Goal: Transaction & Acquisition: Purchase product/service

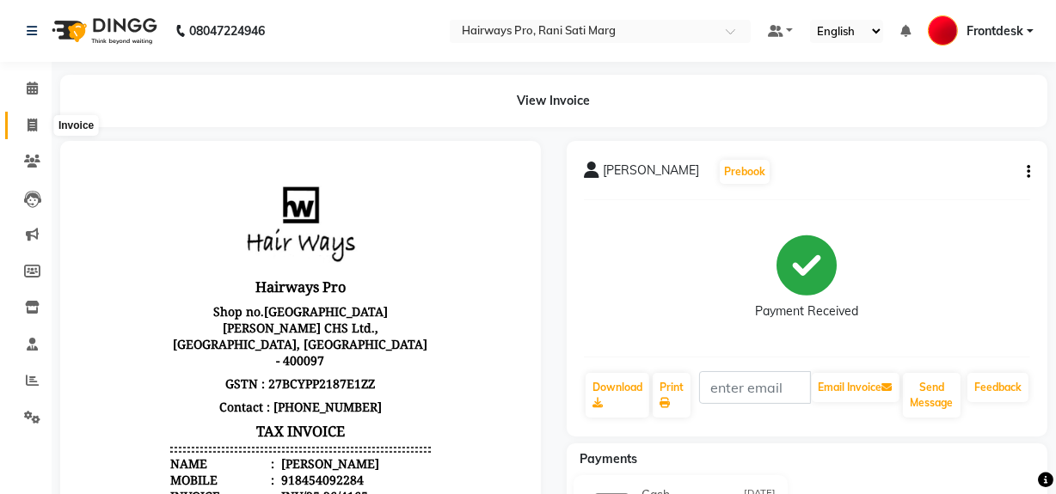
click at [33, 126] on icon at bounding box center [32, 125] width 9 height 13
select select "service"
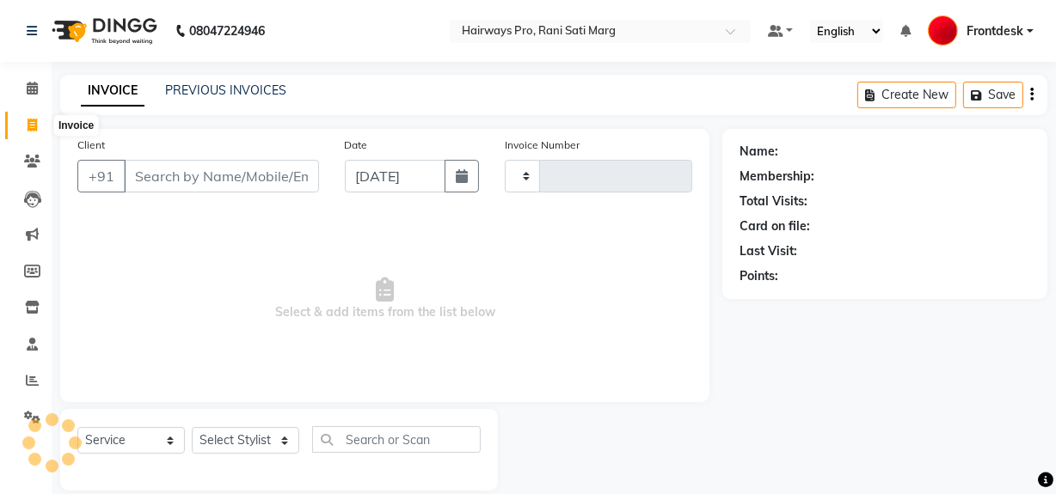
scroll to position [22, 0]
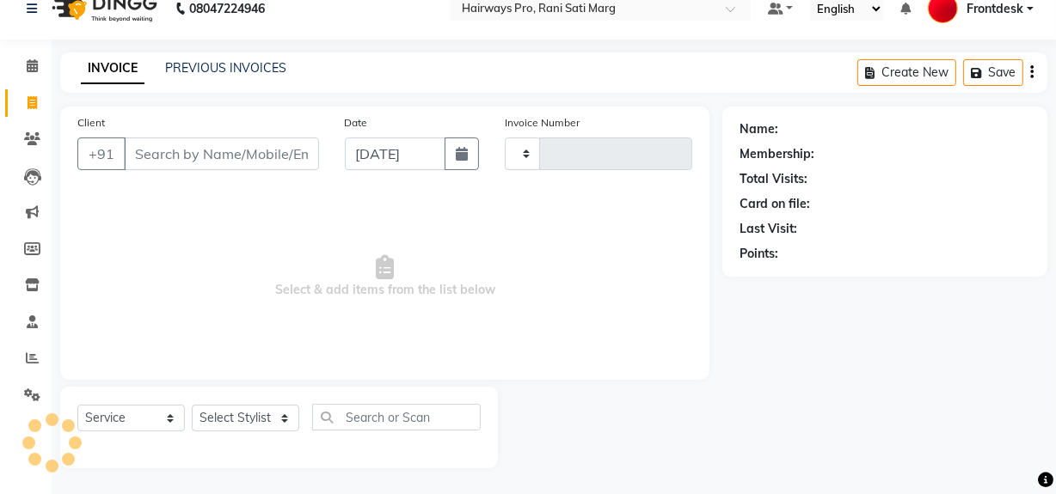
type input "2957"
select select "787"
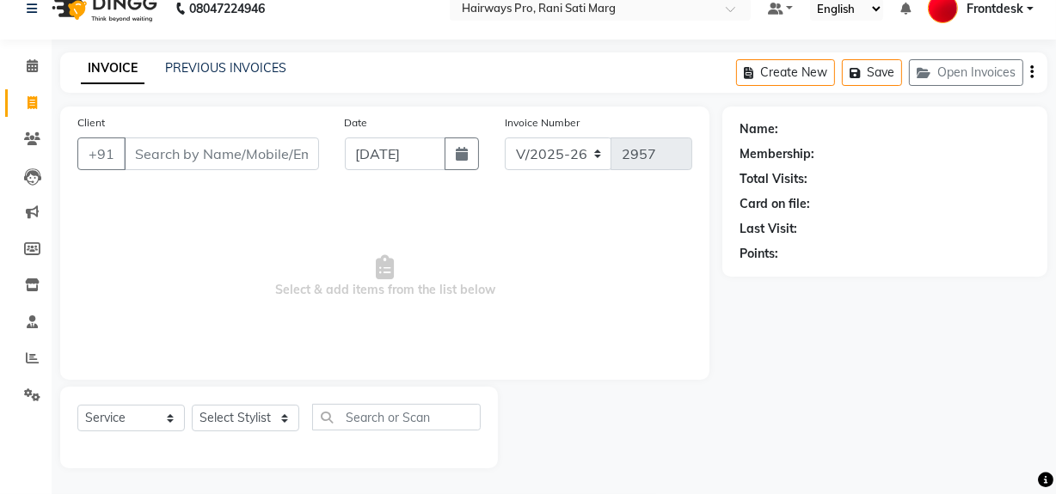
click at [201, 159] on input "Client" at bounding box center [221, 154] width 195 height 33
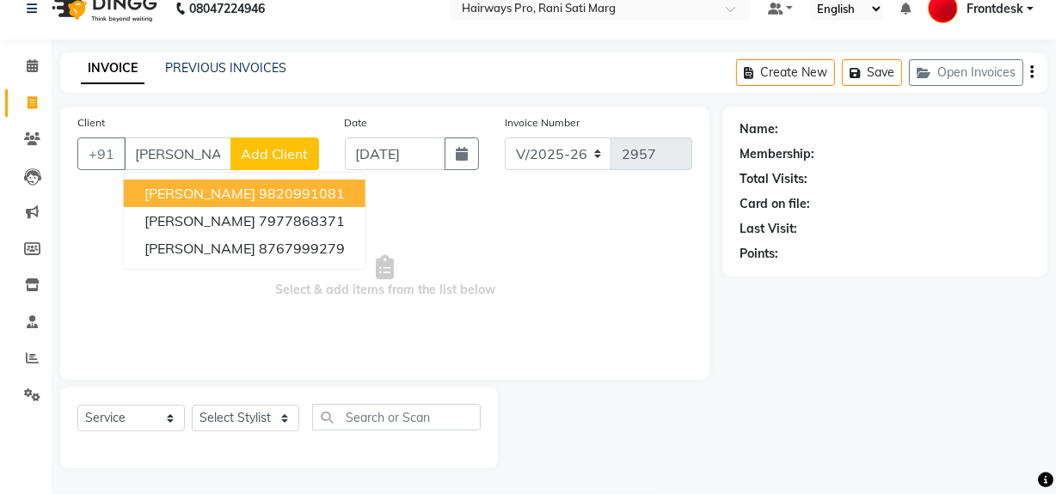
click at [208, 189] on span "[PERSON_NAME]" at bounding box center [199, 193] width 111 height 17
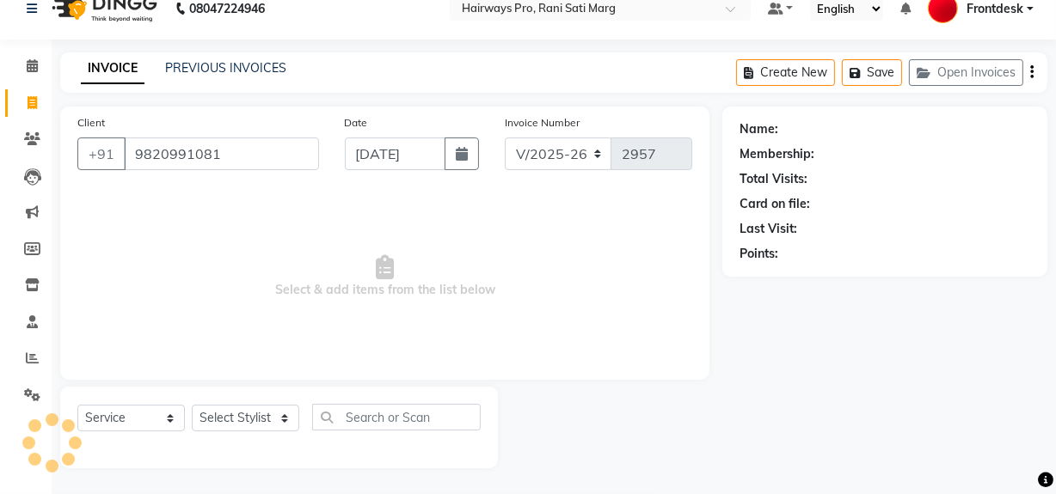
type input "9820991081"
select select "1: Object"
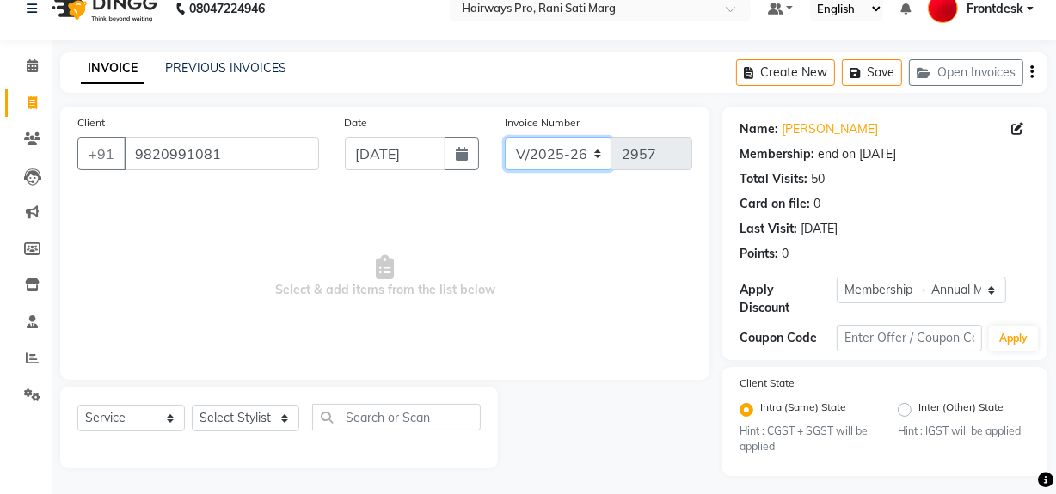
click at [524, 157] on select "INV/25-26 V/2025-26" at bounding box center [558, 154] width 107 height 33
select select "6960"
click at [505, 138] on select "INV/25-26 V/2025-26" at bounding box center [558, 154] width 107 height 33
type input "4166"
click at [224, 413] on select "Select Stylist ABID DANISH [PERSON_NAME] Frontdesk INTEZAR [PERSON_NAME] [PERSO…" at bounding box center [245, 418] width 107 height 27
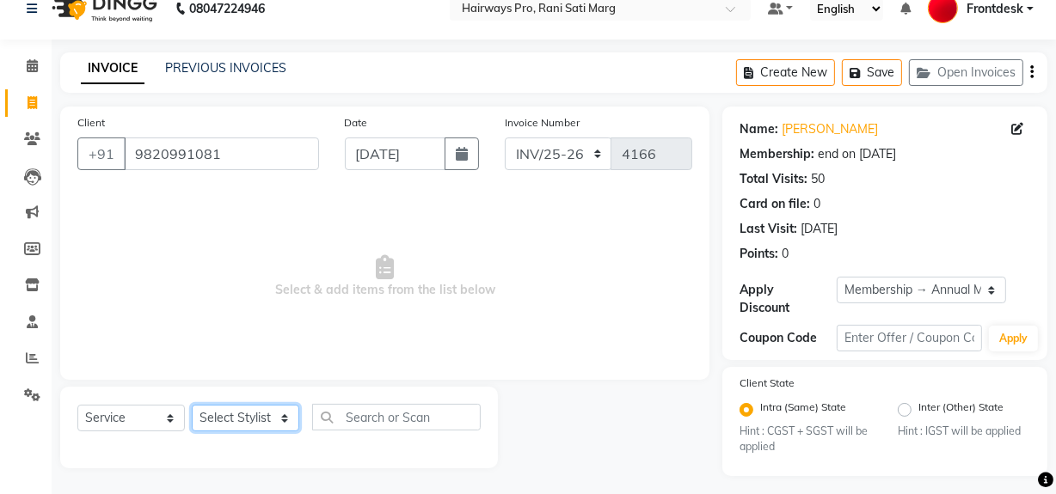
select select "45602"
click at [192, 405] on select "Select Stylist ABID DANISH [PERSON_NAME] Frontdesk INTEZAR [PERSON_NAME] [PERSO…" at bounding box center [245, 418] width 107 height 27
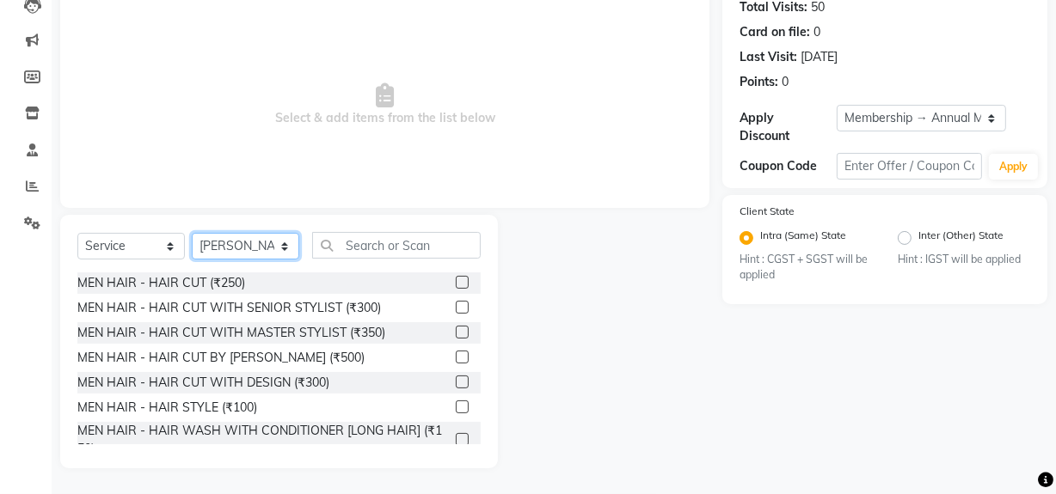
scroll to position [77, 0]
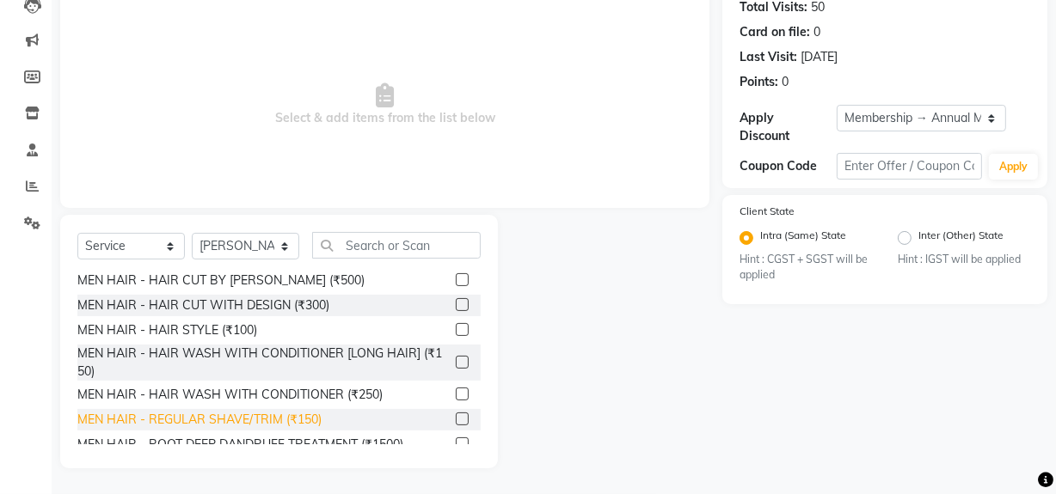
click at [209, 420] on div "MEN HAIR - REGULAR SHAVE/TRIM (₹150)" at bounding box center [199, 420] width 244 height 18
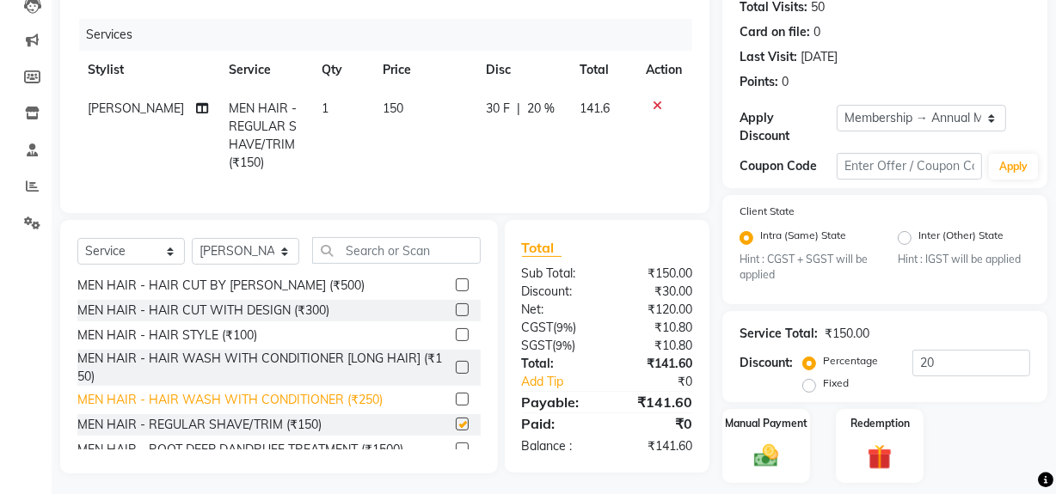
checkbox input "false"
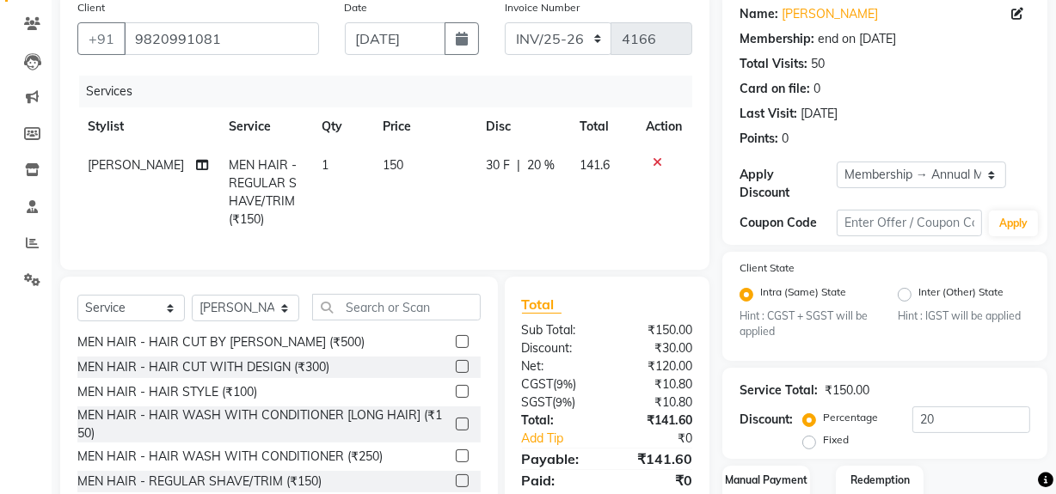
scroll to position [0, 0]
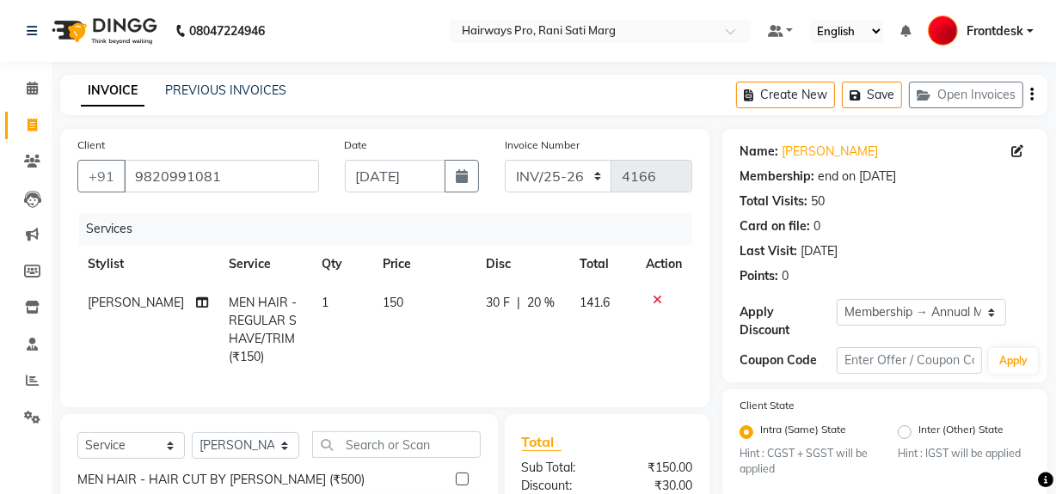
click at [1031, 95] on icon "button" at bounding box center [1031, 95] width 3 height 1
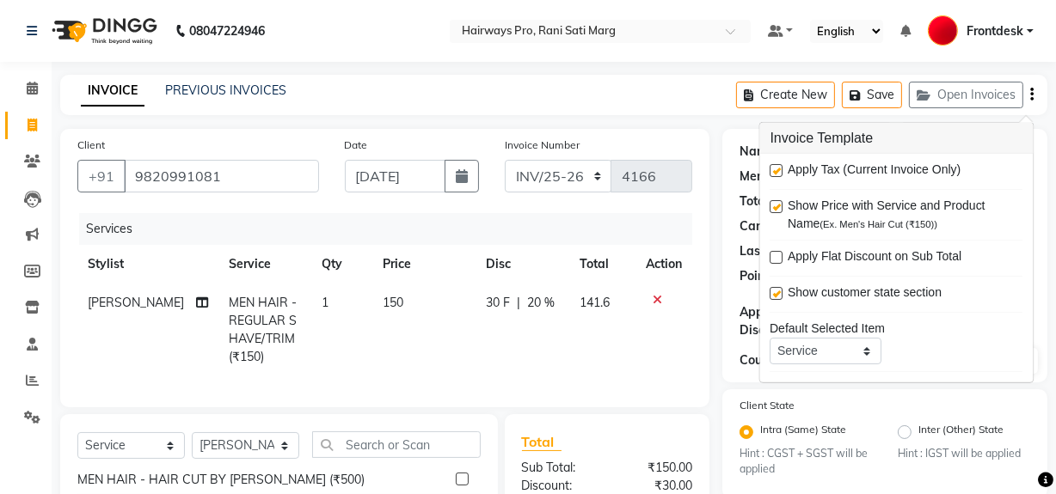
click at [773, 164] on label at bounding box center [776, 170] width 13 height 13
click at [773, 166] on input "checkbox" at bounding box center [775, 171] width 11 height 11
checkbox input "false"
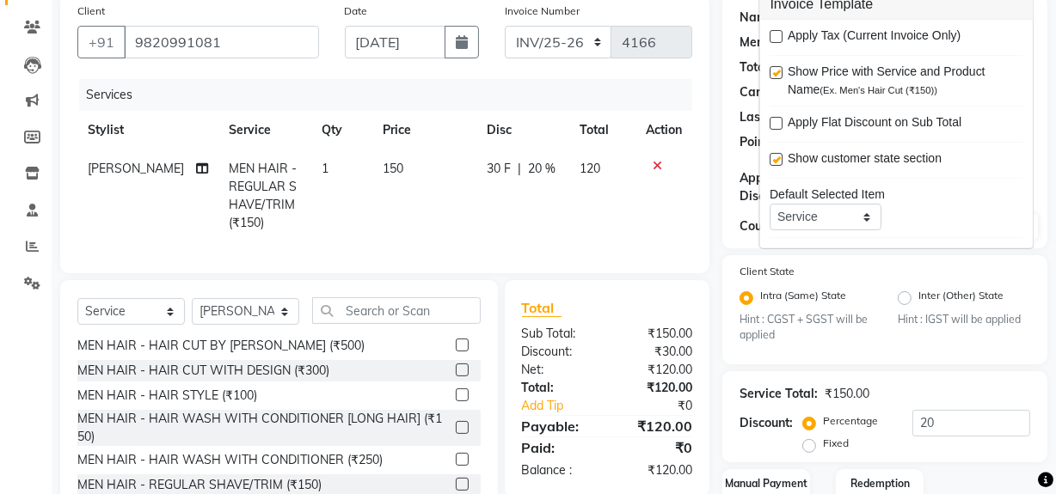
scroll to position [244, 0]
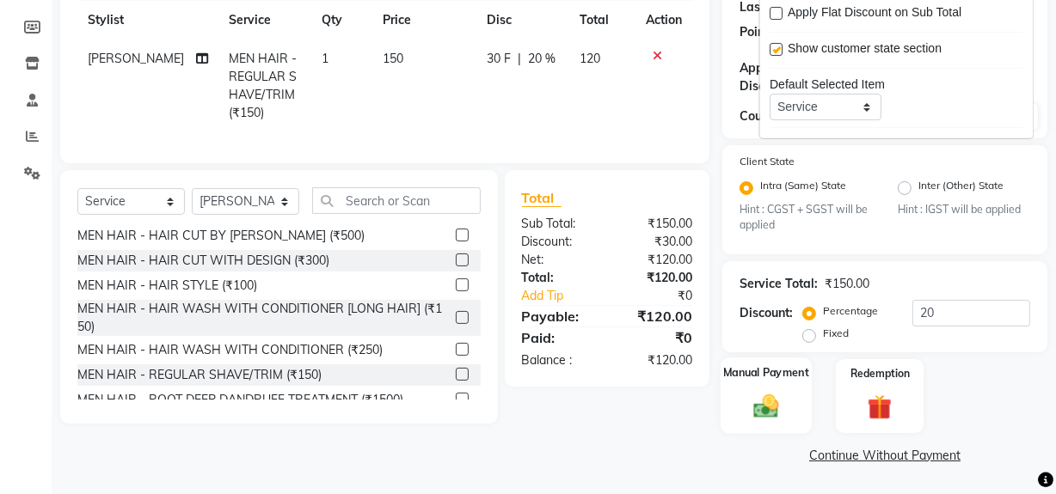
click at [765, 407] on img at bounding box center [765, 406] width 41 height 29
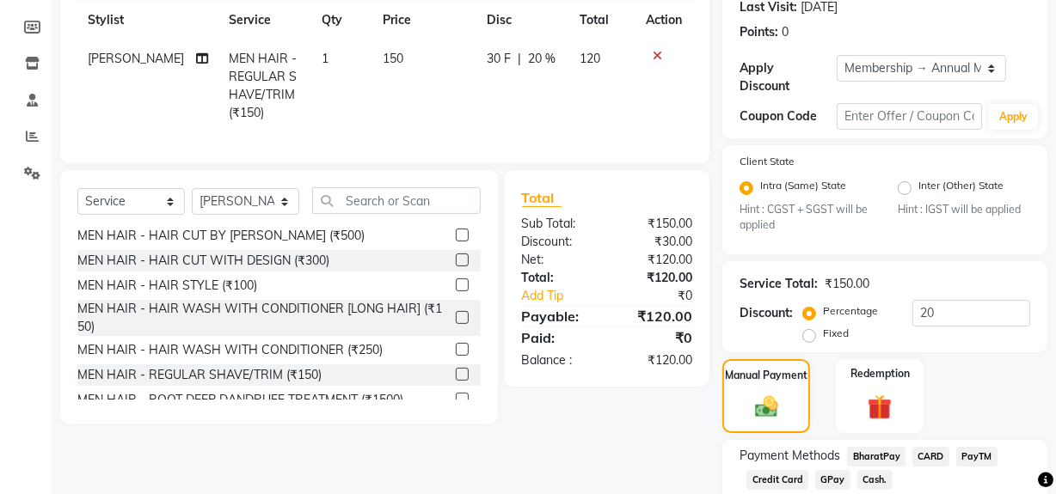
click at [868, 479] on span "Cash." at bounding box center [874, 480] width 35 height 20
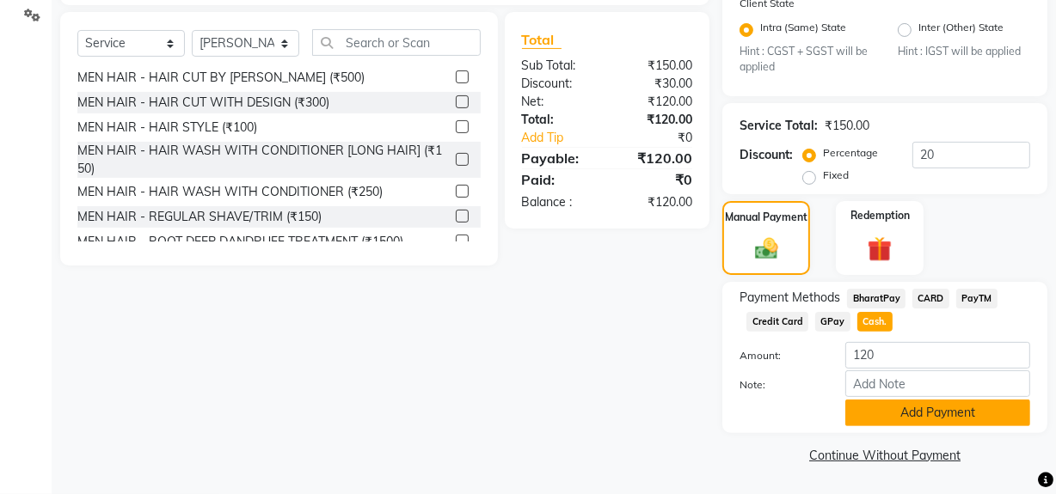
click at [876, 414] on button "Add Payment" at bounding box center [937, 413] width 185 height 27
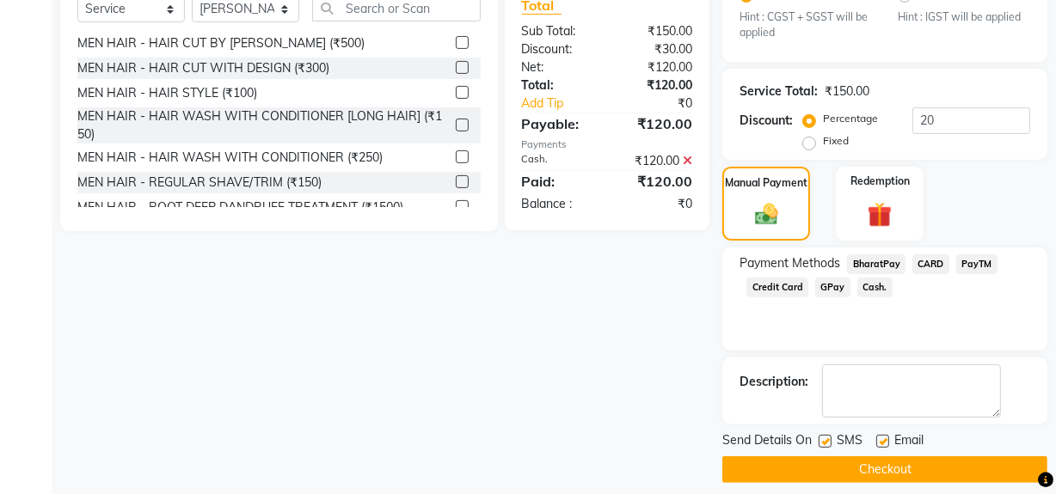
scroll to position [450, 0]
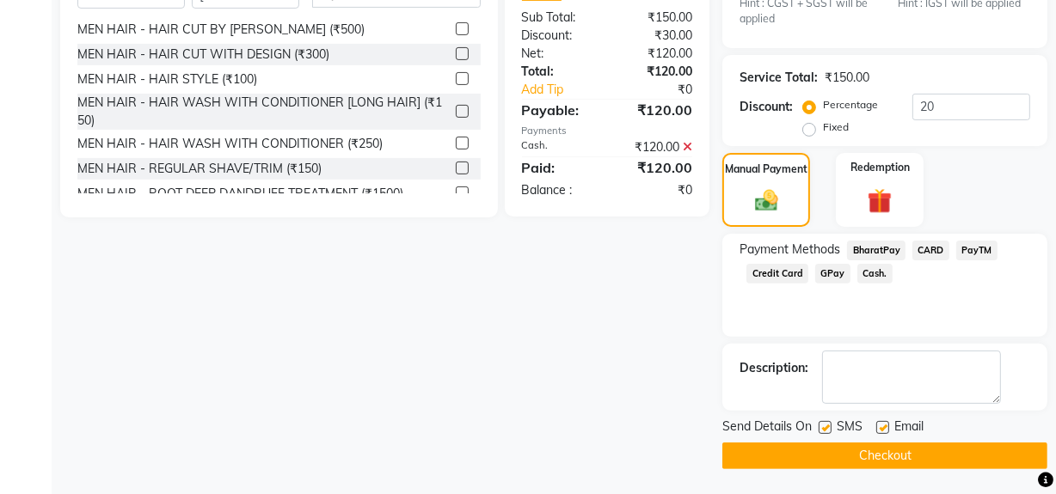
click at [823, 426] on label at bounding box center [824, 427] width 13 height 13
click at [823, 426] on input "checkbox" at bounding box center [823, 428] width 11 height 11
checkbox input "false"
click at [827, 451] on button "Checkout" at bounding box center [884, 456] width 325 height 27
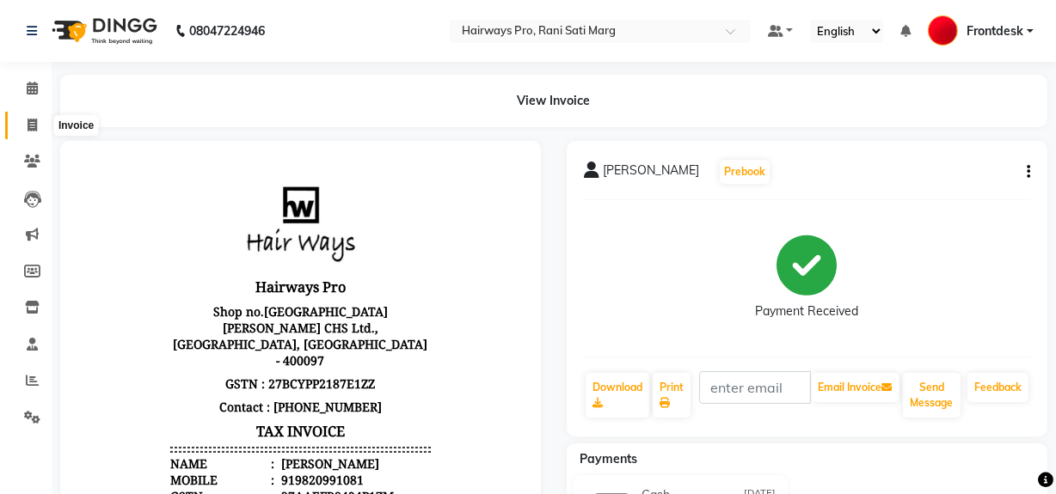
click at [29, 131] on icon at bounding box center [32, 125] width 9 height 13
select select "787"
select select "service"
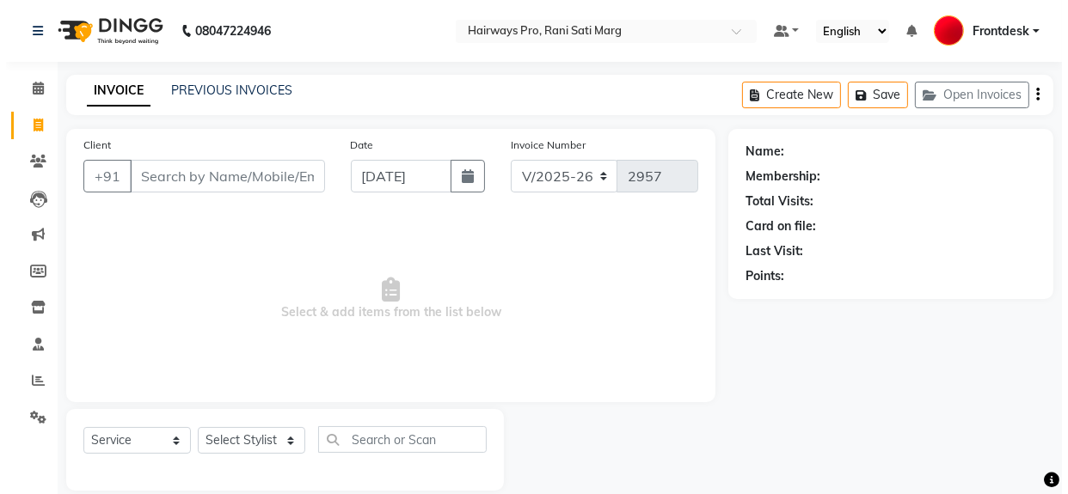
scroll to position [22, 0]
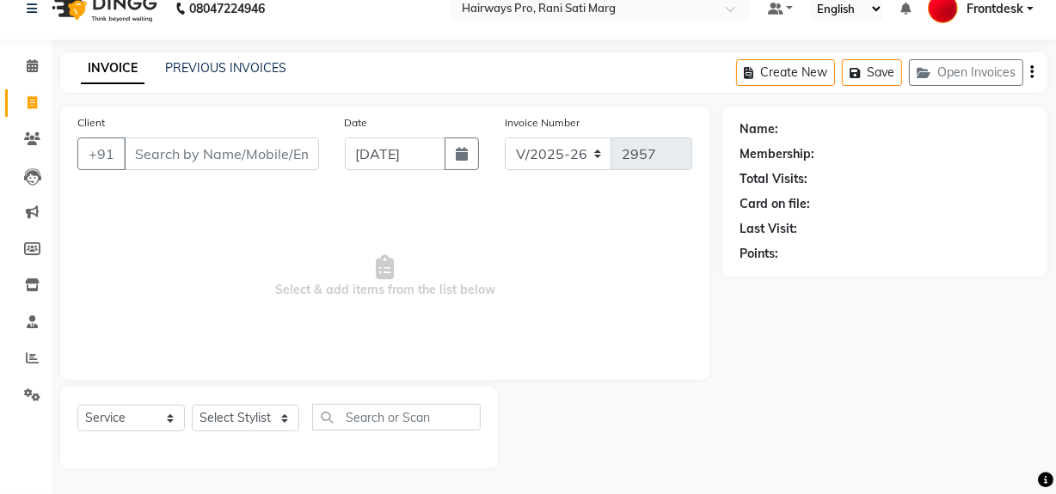
click at [157, 153] on input "Client" at bounding box center [221, 154] width 195 height 33
type input "9"
type input "8286659898"
click at [264, 149] on span "Add Client" at bounding box center [275, 153] width 68 height 17
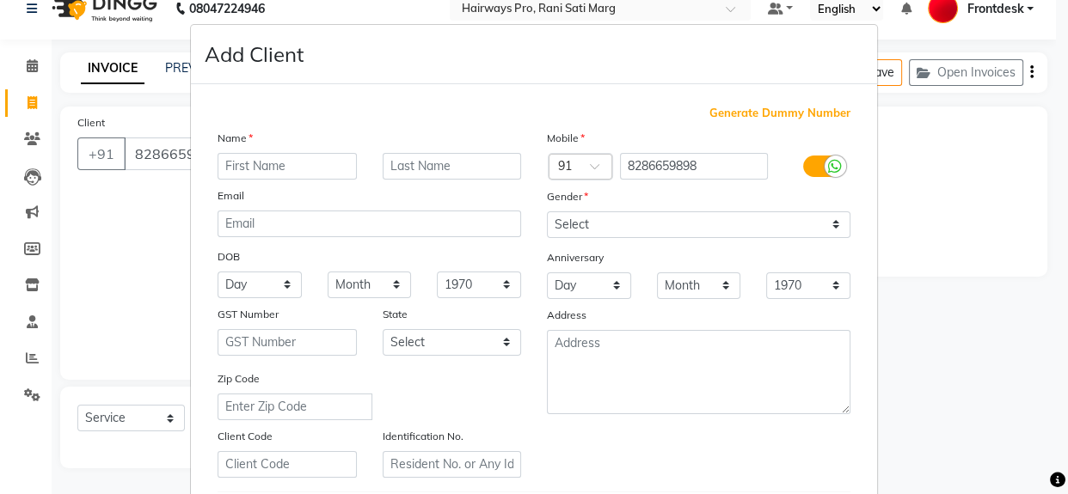
click at [309, 155] on input "text" at bounding box center [286, 166] width 139 height 27
type input "[PERSON_NAME]"
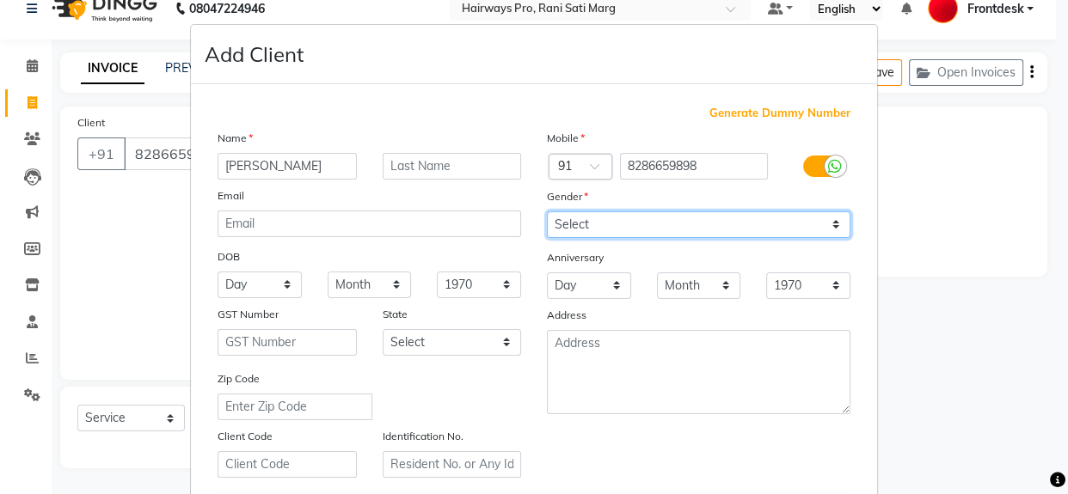
click at [588, 223] on select "Select [DEMOGRAPHIC_DATA] [DEMOGRAPHIC_DATA] Other Prefer Not To Say" at bounding box center [698, 224] width 303 height 27
select select "[DEMOGRAPHIC_DATA]"
click at [547, 211] on select "Select [DEMOGRAPHIC_DATA] [DEMOGRAPHIC_DATA] Other Prefer Not To Say" at bounding box center [698, 224] width 303 height 27
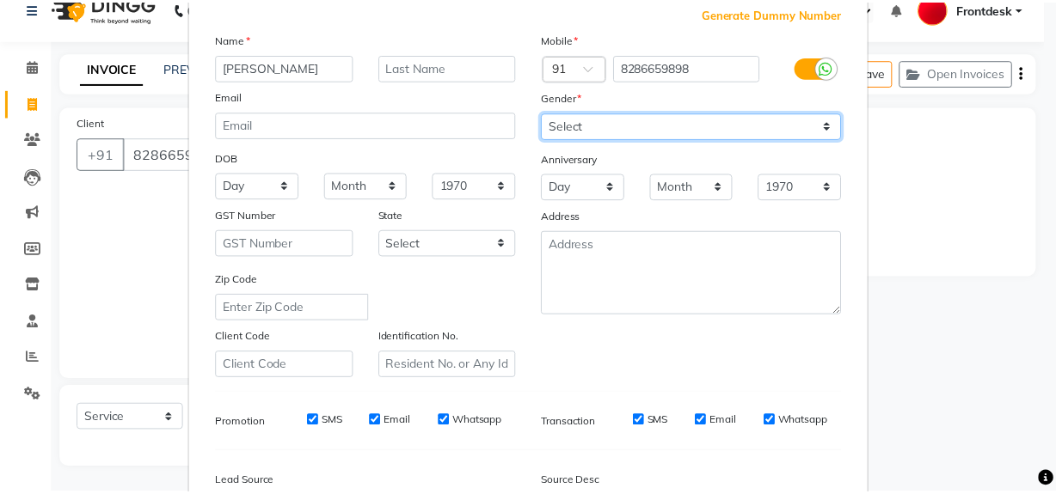
scroll to position [303, 0]
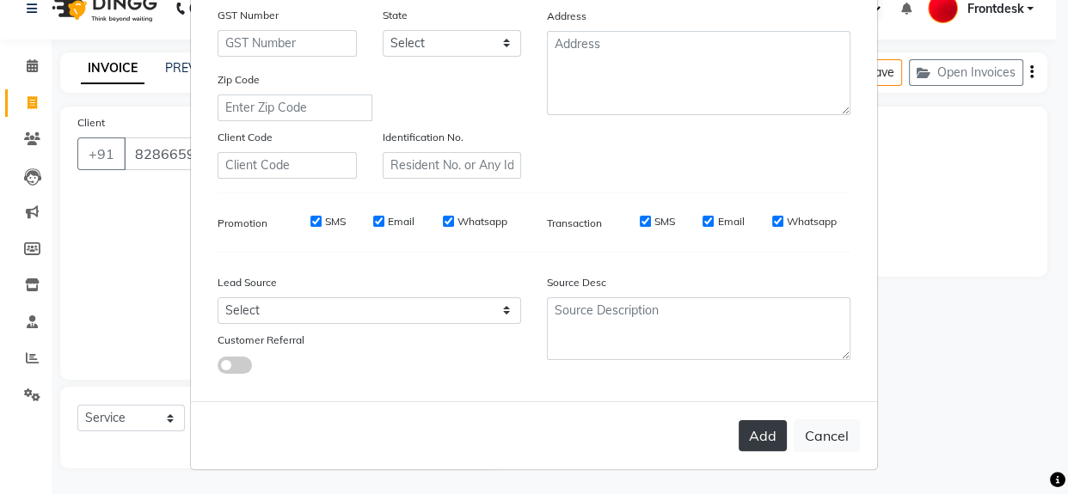
click at [759, 444] on button "Add" at bounding box center [762, 435] width 48 height 31
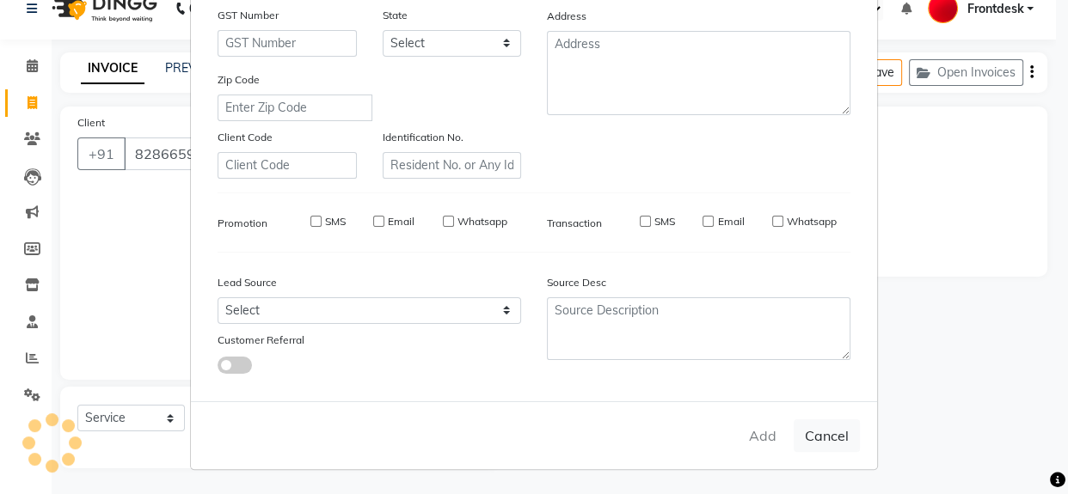
select select
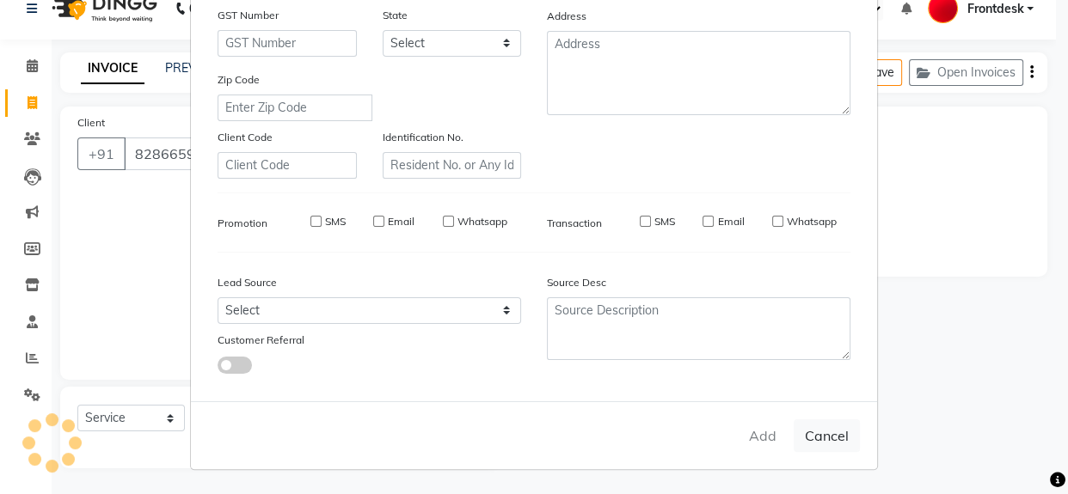
select select
checkbox input "false"
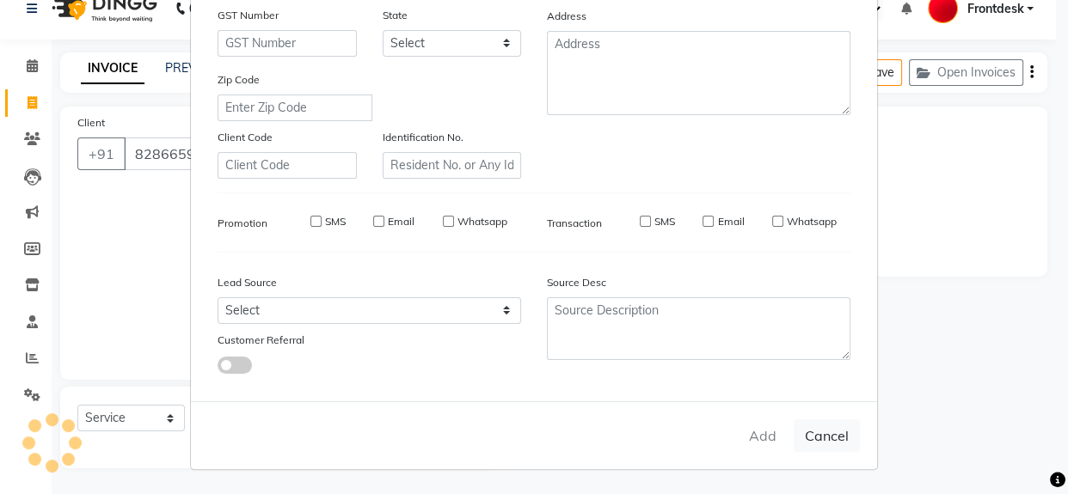
checkbox input "false"
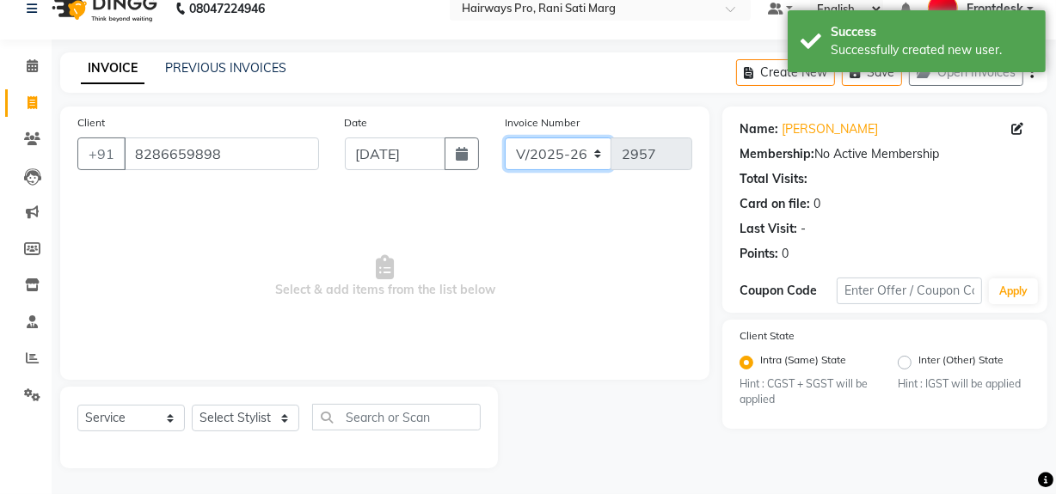
click at [556, 154] on select "INV/25-26 V/2025-26" at bounding box center [558, 154] width 107 height 33
select select "6960"
click at [505, 138] on select "INV/25-26 V/2025-26" at bounding box center [558, 154] width 107 height 33
type input "4167"
click at [1031, 72] on icon "button" at bounding box center [1031, 72] width 3 height 1
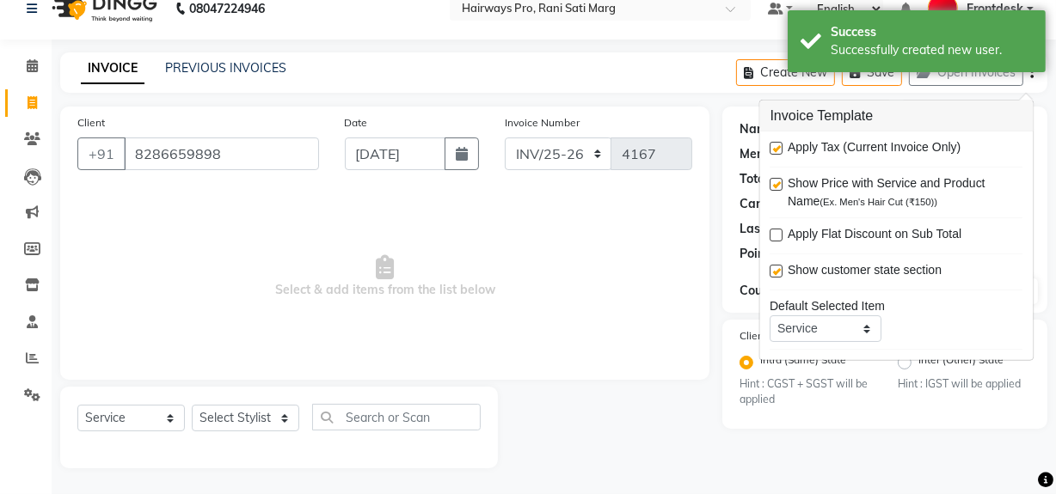
click at [780, 143] on label at bounding box center [776, 148] width 13 height 13
click at [780, 144] on input "checkbox" at bounding box center [775, 149] width 11 height 11
checkbox input "false"
click at [207, 420] on select "Select Stylist ABID DANISH [PERSON_NAME] Frontdesk INTEZAR [PERSON_NAME] [PERSO…" at bounding box center [245, 418] width 107 height 27
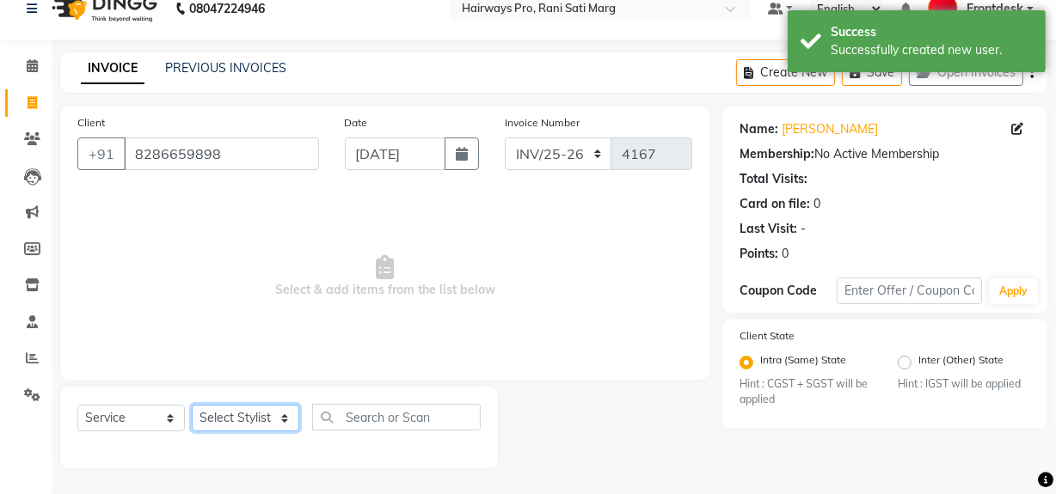
select select "13188"
click at [192, 405] on select "Select Stylist ABID DANISH [PERSON_NAME] Frontdesk INTEZAR [PERSON_NAME] [PERSO…" at bounding box center [245, 418] width 107 height 27
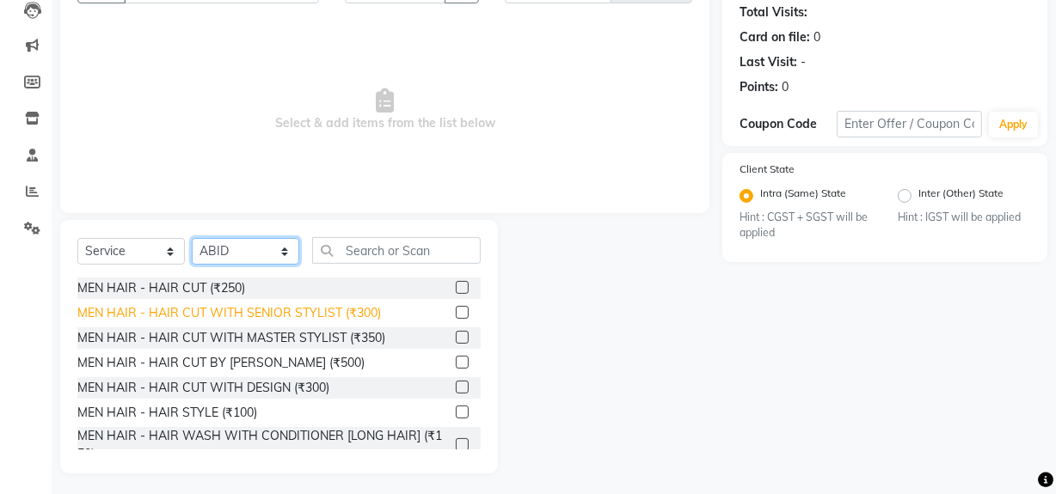
scroll to position [194, 0]
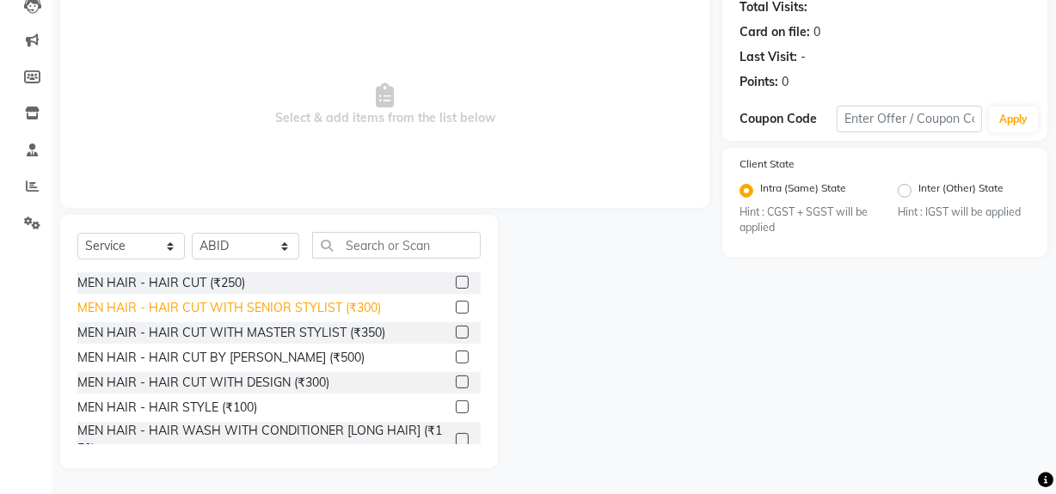
click at [327, 310] on div "MEN HAIR - HAIR CUT WITH SENIOR STYLIST (₹300)" at bounding box center [228, 308] width 303 height 18
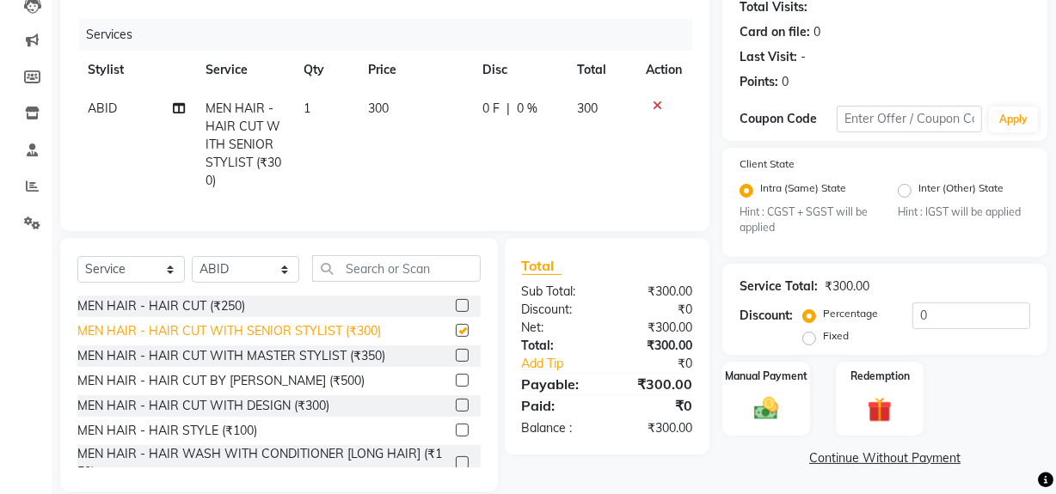
checkbox input "false"
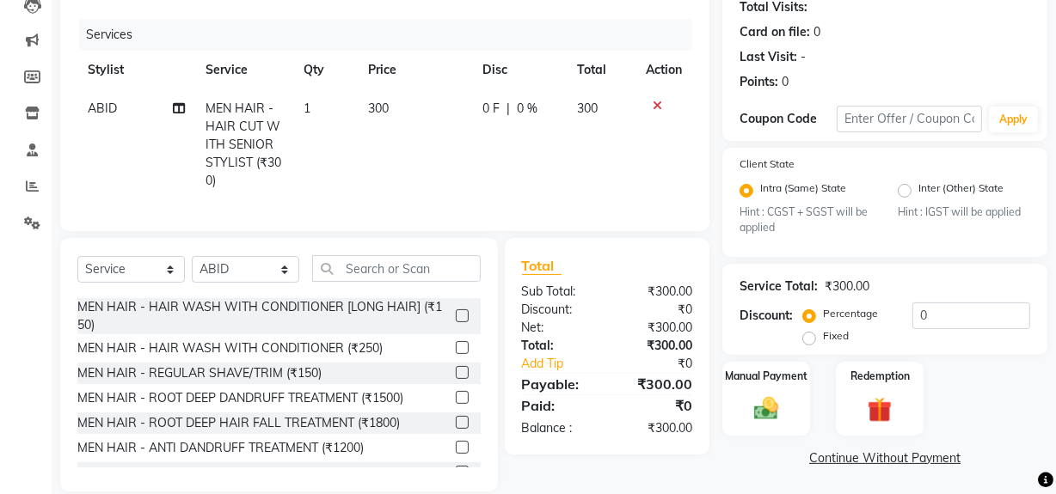
scroll to position [156, 0]
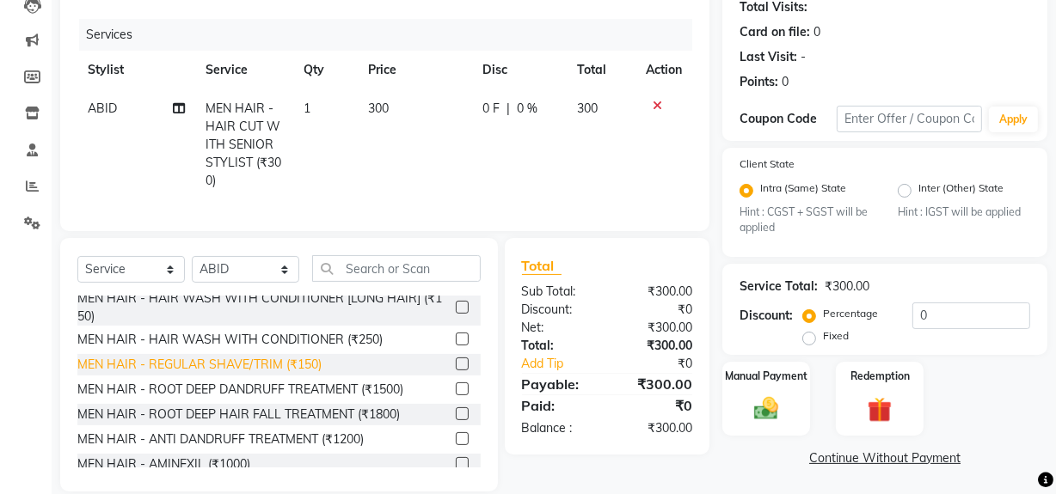
click at [282, 374] on div "MEN HAIR - REGULAR SHAVE/TRIM (₹150)" at bounding box center [199, 365] width 244 height 18
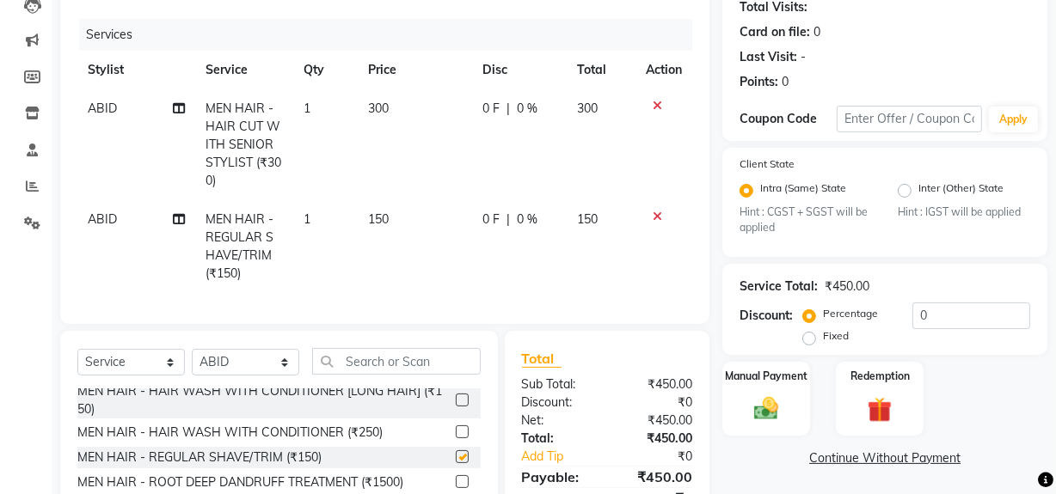
checkbox input "false"
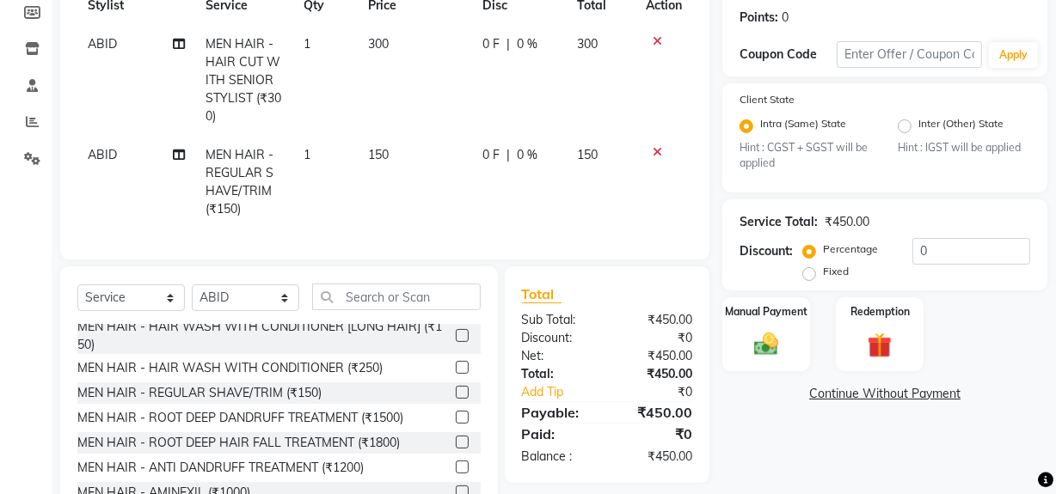
scroll to position [321, 0]
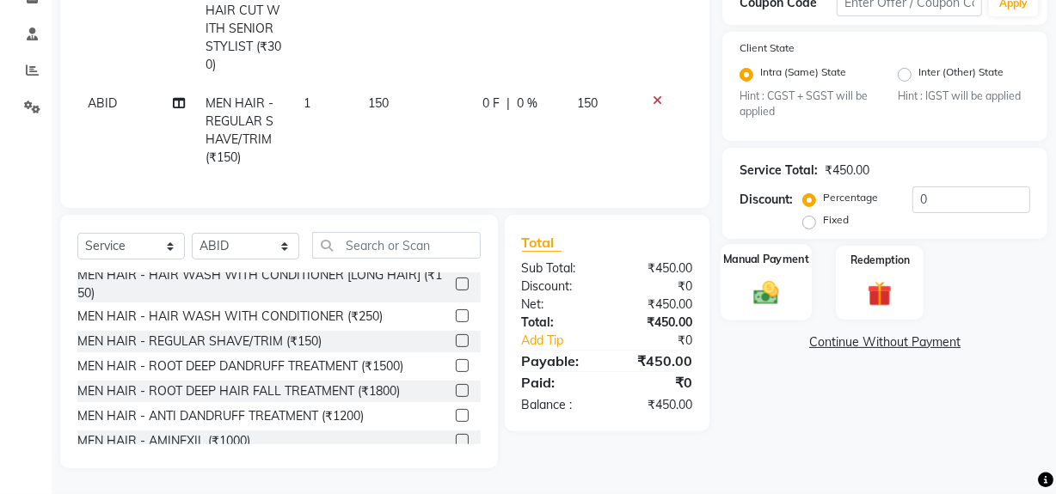
click at [764, 293] on img at bounding box center [765, 292] width 41 height 29
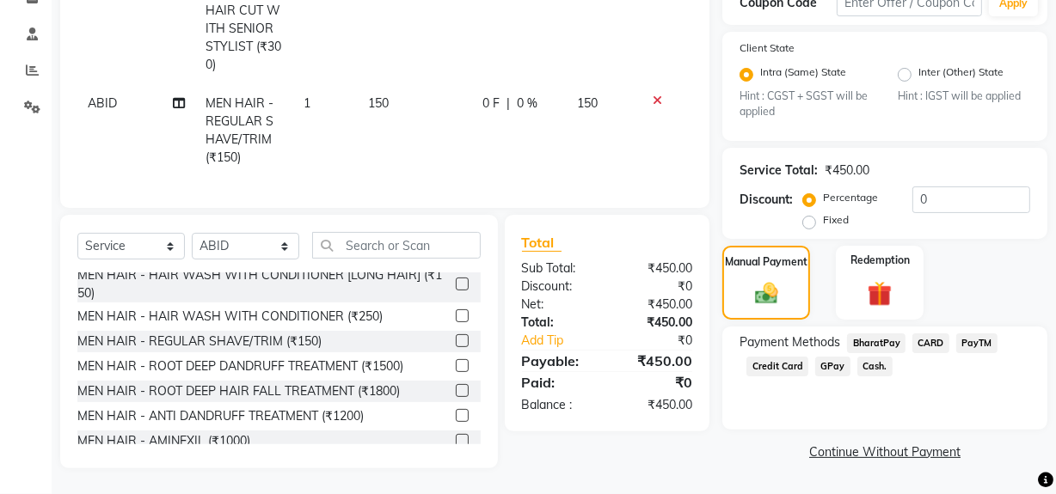
click at [875, 359] on span "Cash." at bounding box center [874, 367] width 35 height 20
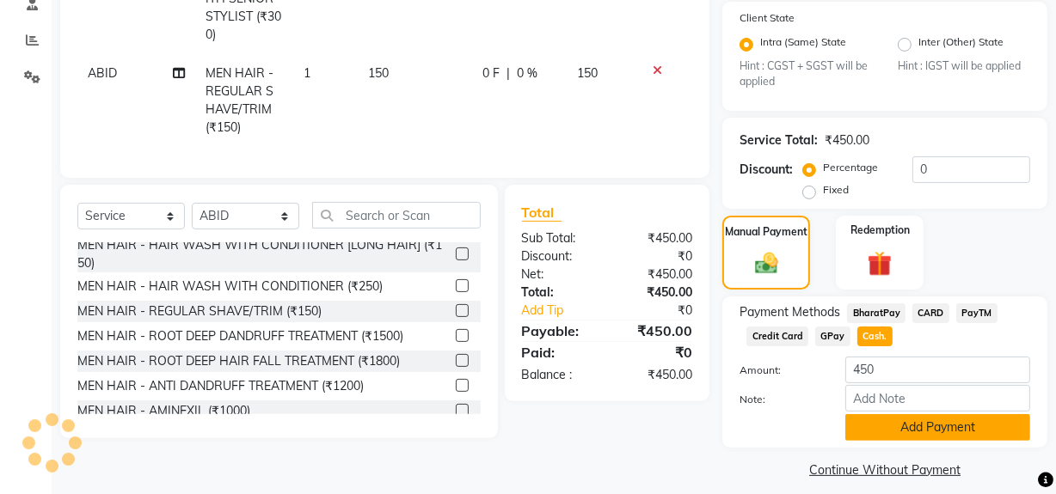
scroll to position [355, 0]
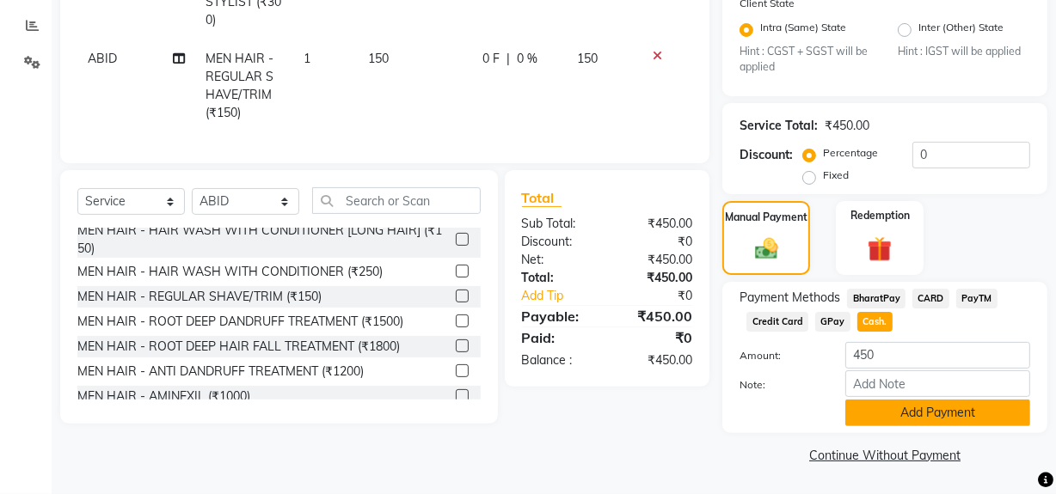
click at [911, 417] on button "Add Payment" at bounding box center [937, 413] width 185 height 27
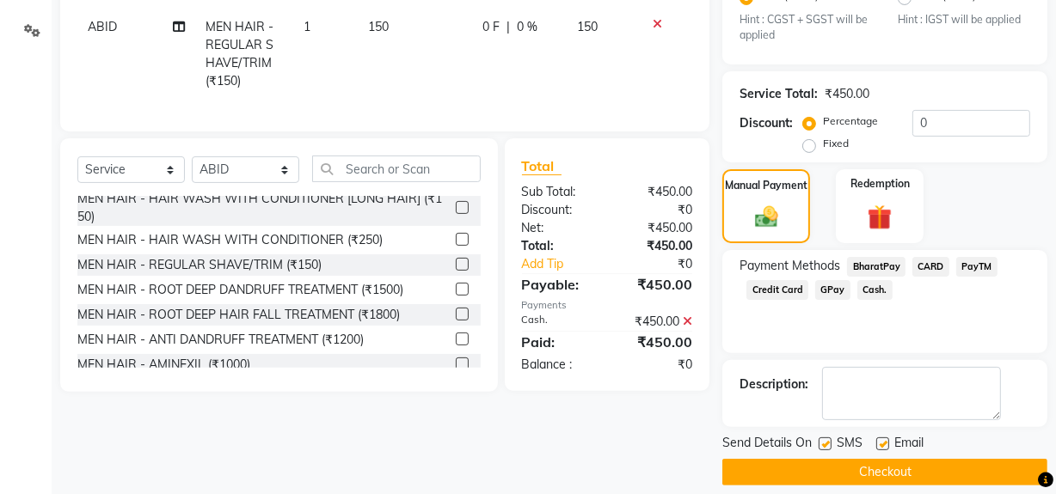
scroll to position [404, 0]
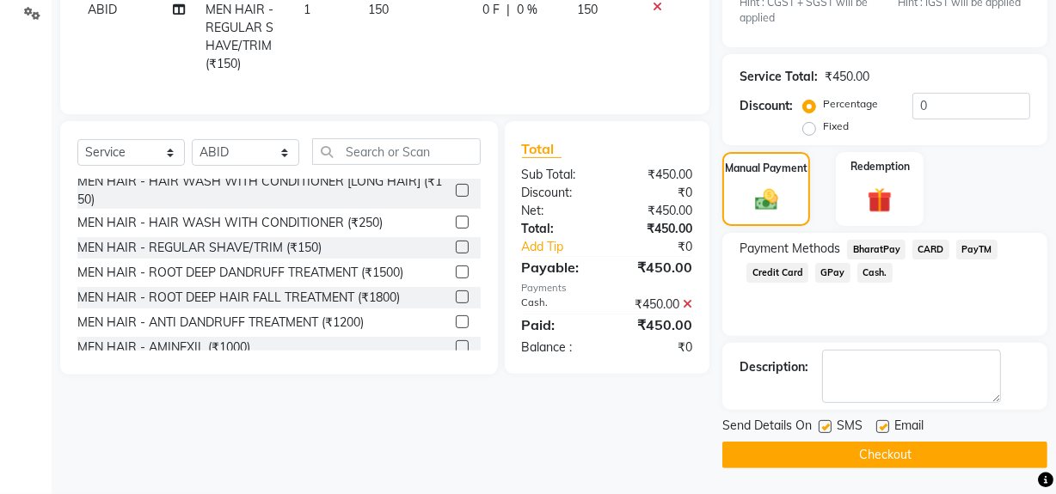
click at [824, 429] on label at bounding box center [824, 426] width 13 height 13
click at [824, 429] on input "checkbox" at bounding box center [823, 427] width 11 height 11
checkbox input "false"
click at [842, 450] on button "Checkout" at bounding box center [884, 455] width 325 height 27
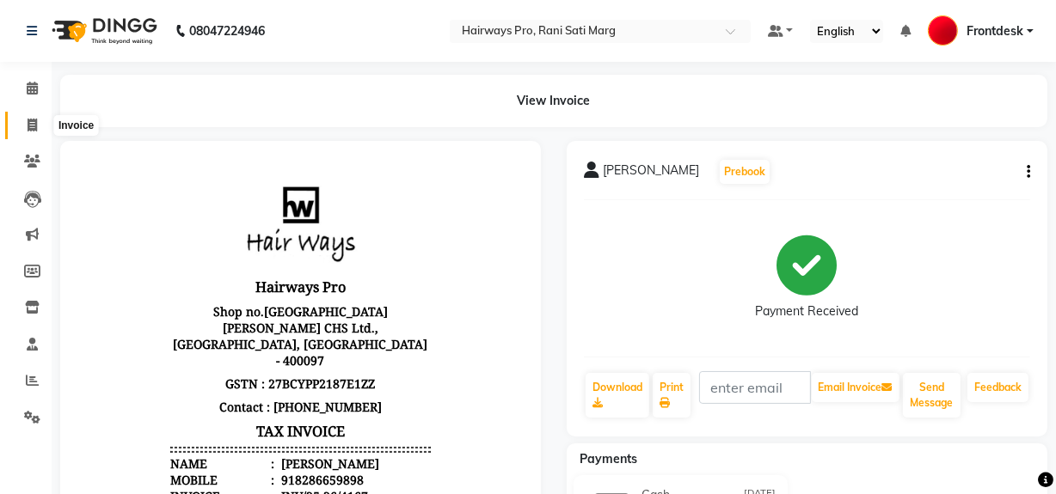
click at [28, 123] on icon at bounding box center [32, 125] width 9 height 13
select select "787"
select select "service"
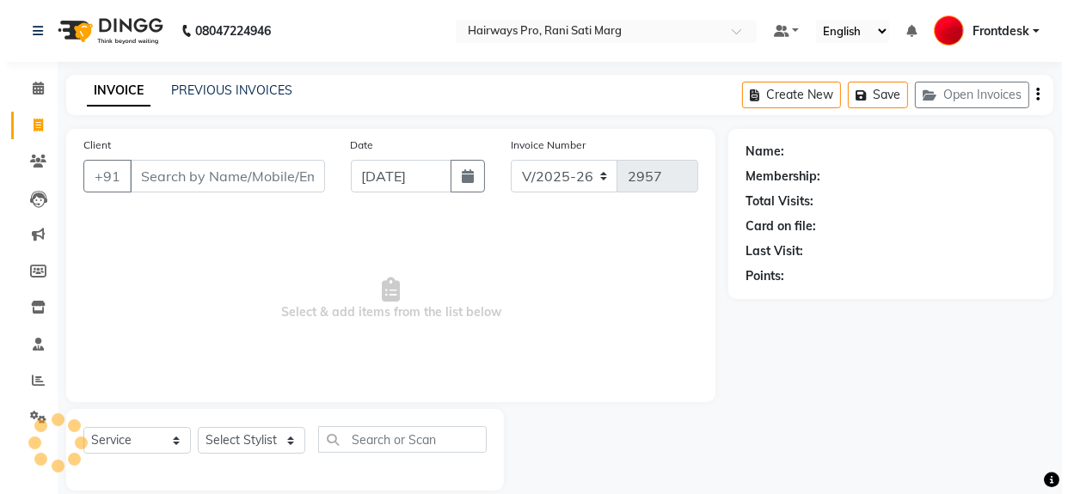
scroll to position [22, 0]
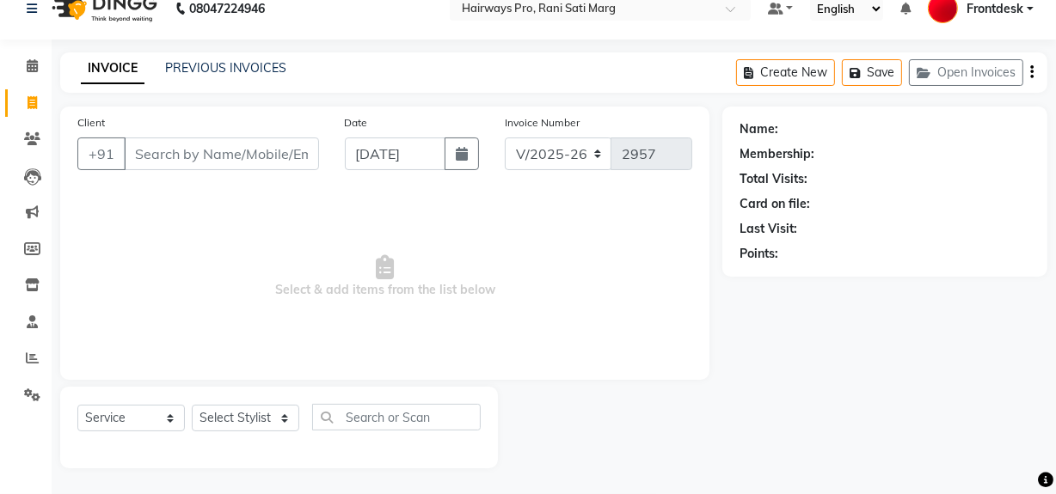
click at [180, 153] on input "Client" at bounding box center [221, 154] width 195 height 33
click at [223, 156] on input "9967730159" at bounding box center [177, 154] width 107 height 33
type input "9967730159"
click at [259, 156] on span "Add Client" at bounding box center [275, 153] width 68 height 17
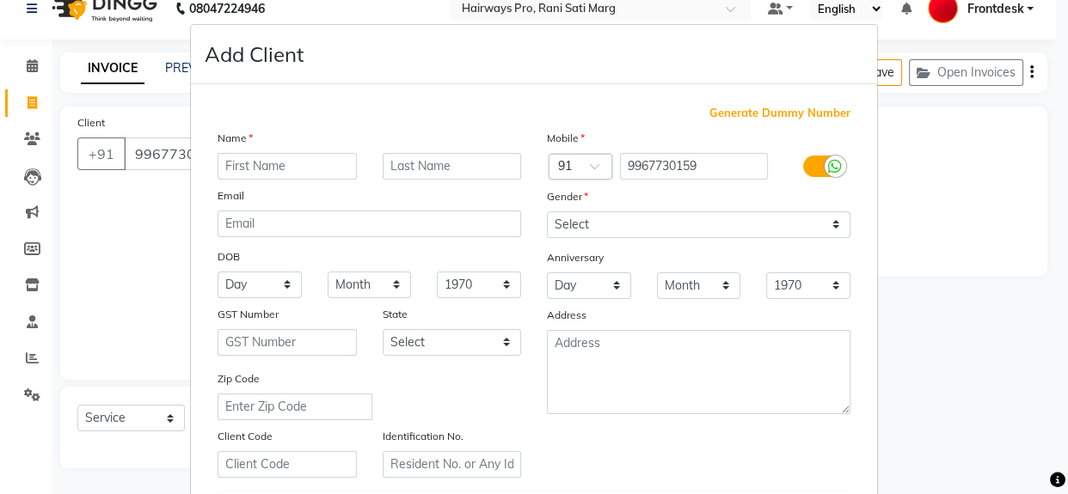
click at [295, 166] on input "text" at bounding box center [286, 166] width 139 height 27
click at [224, 166] on input "[PERSON_NAME]" at bounding box center [286, 166] width 139 height 27
type input "[PERSON_NAME]"
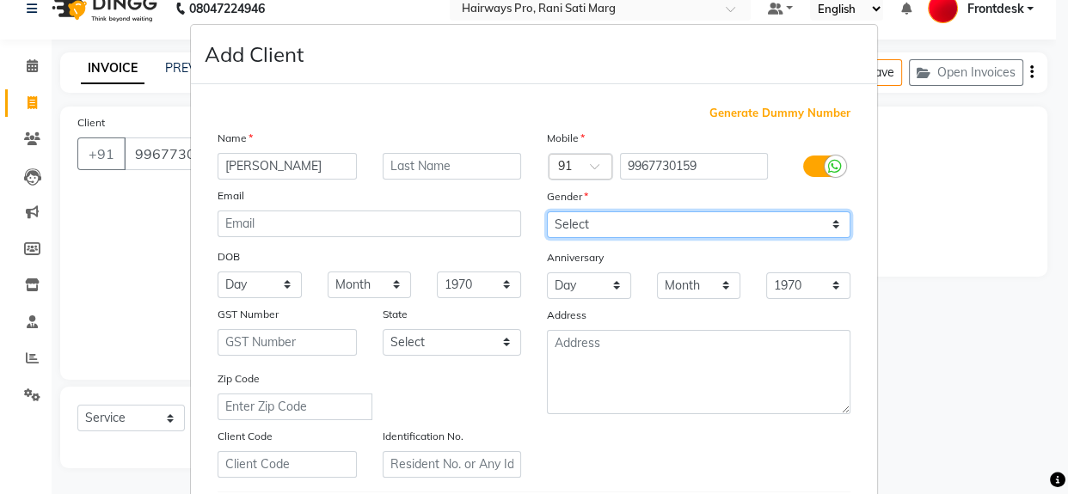
click at [591, 223] on select "Select [DEMOGRAPHIC_DATA] [DEMOGRAPHIC_DATA] Other Prefer Not To Say" at bounding box center [698, 224] width 303 height 27
select select "[DEMOGRAPHIC_DATA]"
click at [547, 211] on select "Select [DEMOGRAPHIC_DATA] [DEMOGRAPHIC_DATA] Other Prefer Not To Say" at bounding box center [698, 224] width 303 height 27
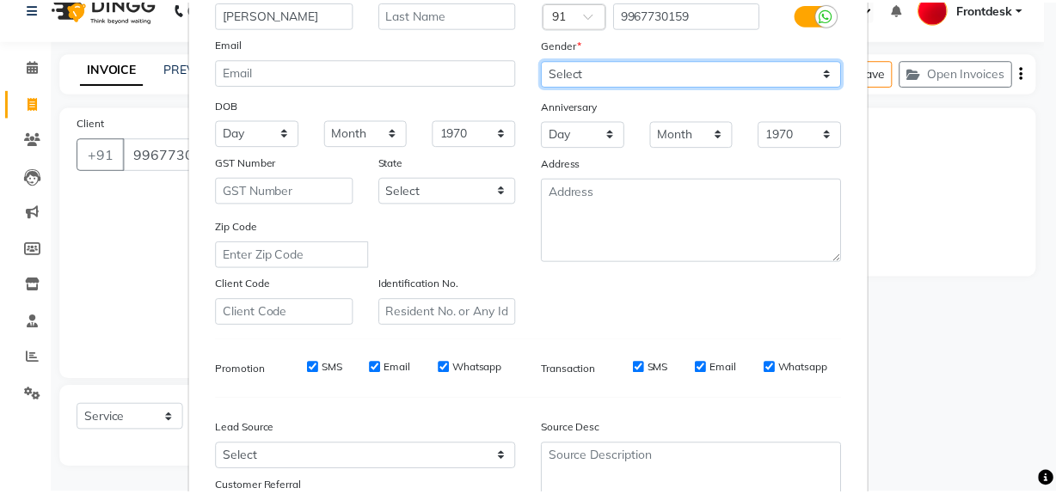
scroll to position [303, 0]
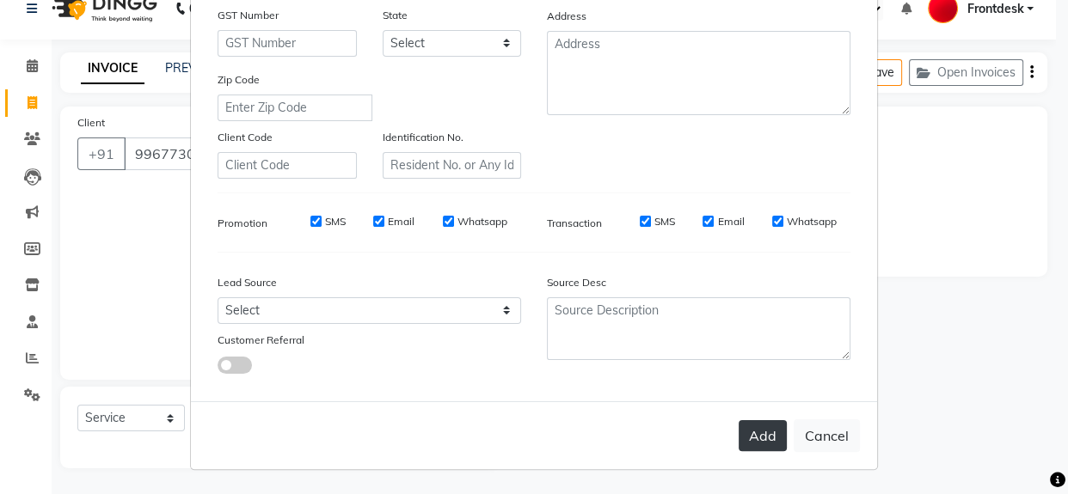
click at [747, 441] on button "Add" at bounding box center [762, 435] width 48 height 31
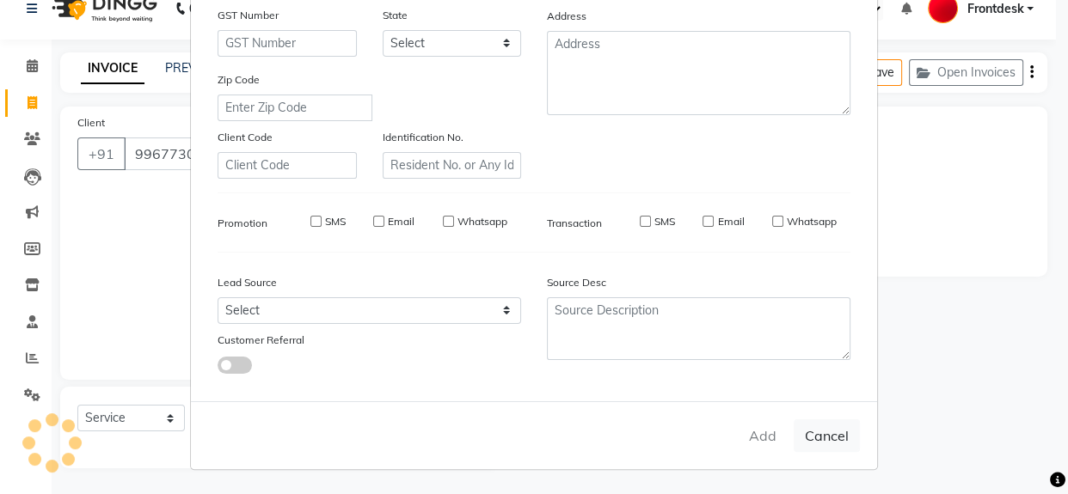
select select
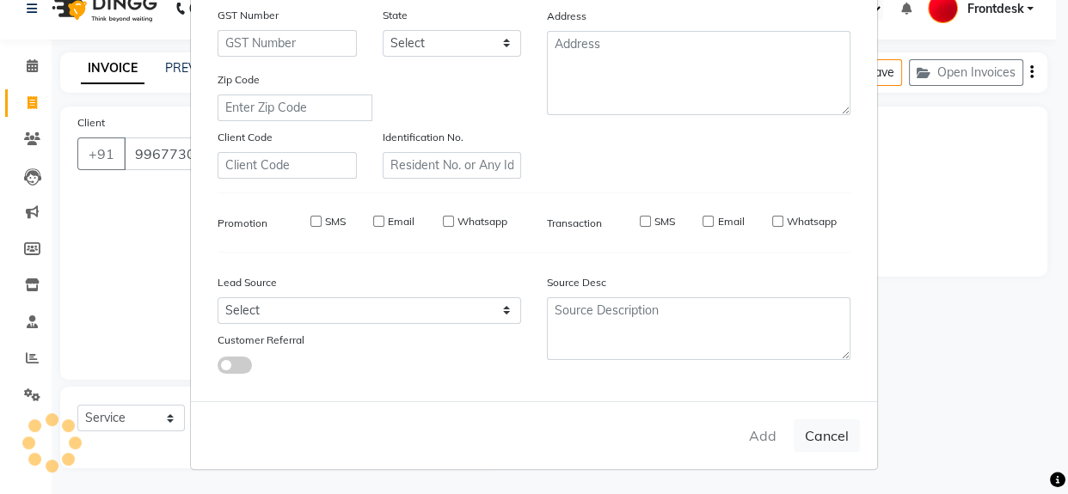
select select
checkbox input "false"
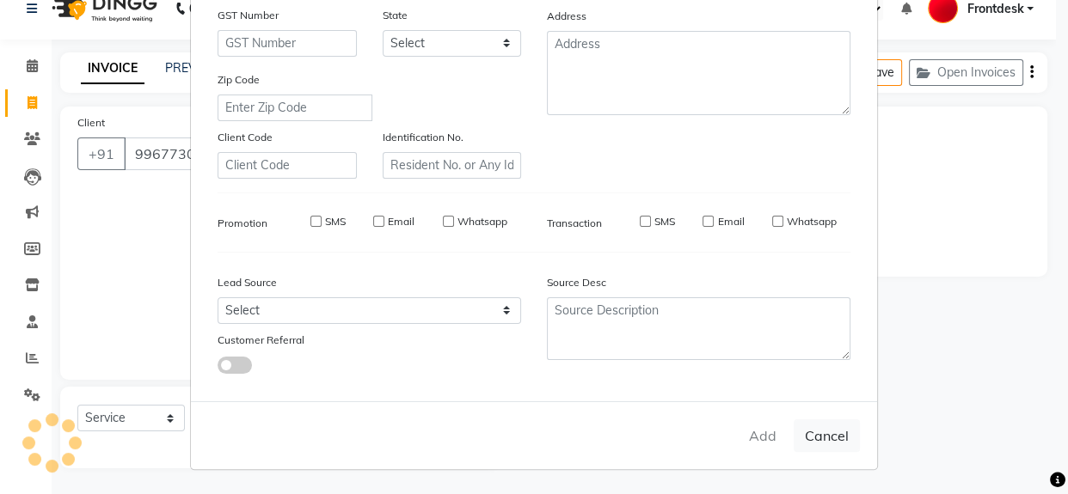
checkbox input "false"
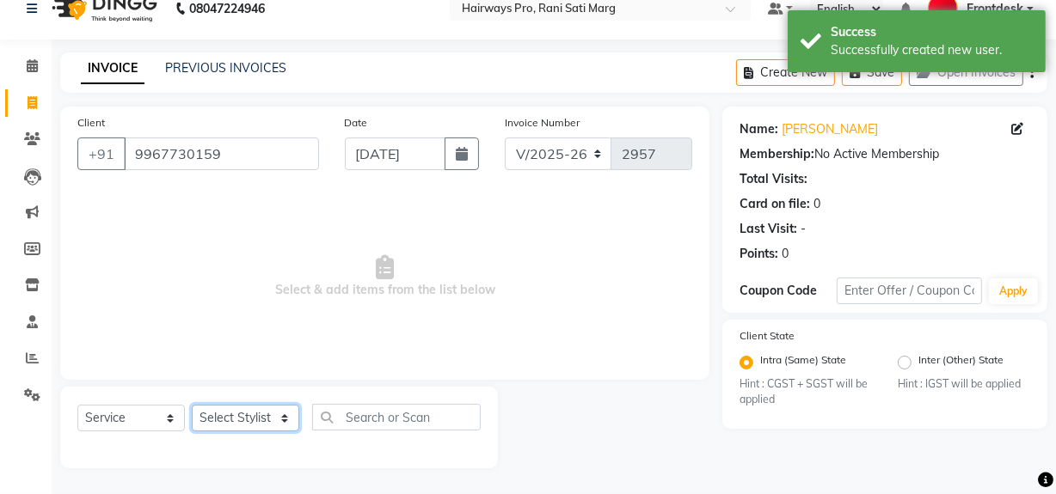
click at [244, 422] on select "Select Stylist ABID DANISH [PERSON_NAME] Frontdesk INTEZAR [PERSON_NAME] [PERSO…" at bounding box center [245, 418] width 107 height 27
select select "13192"
click at [192, 405] on select "Select Stylist ABID DANISH [PERSON_NAME] Frontdesk INTEZAR [PERSON_NAME] [PERSO…" at bounding box center [245, 418] width 107 height 27
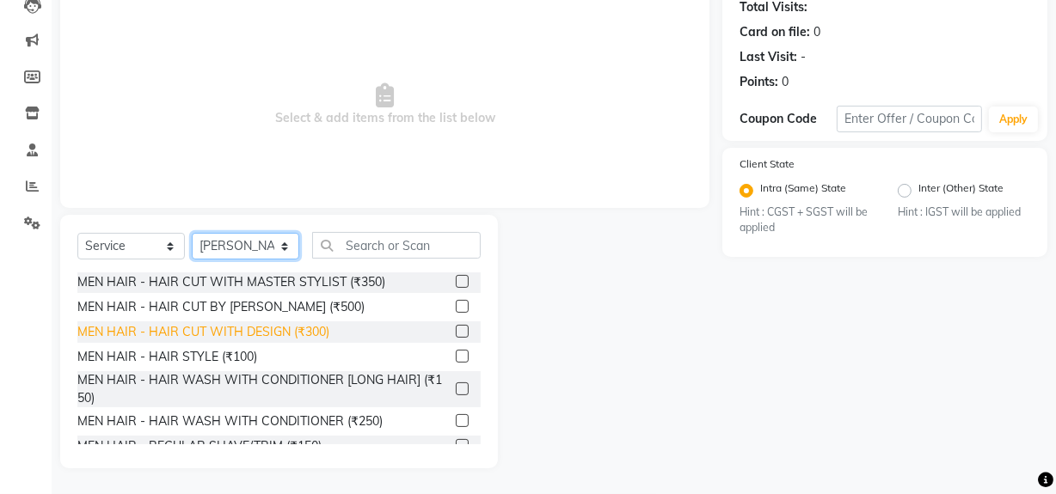
scroll to position [77, 0]
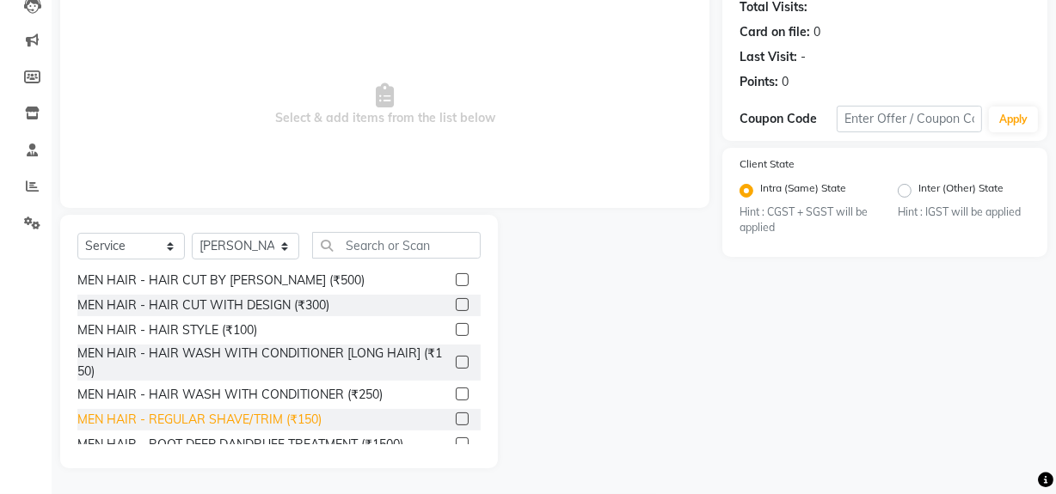
click at [285, 417] on div "MEN HAIR - REGULAR SHAVE/TRIM (₹150)" at bounding box center [199, 420] width 244 height 18
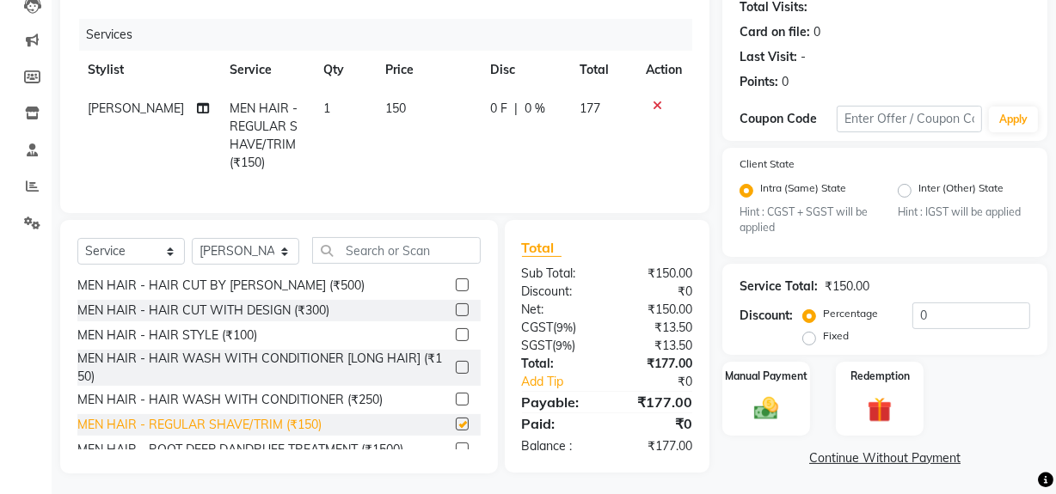
checkbox input "false"
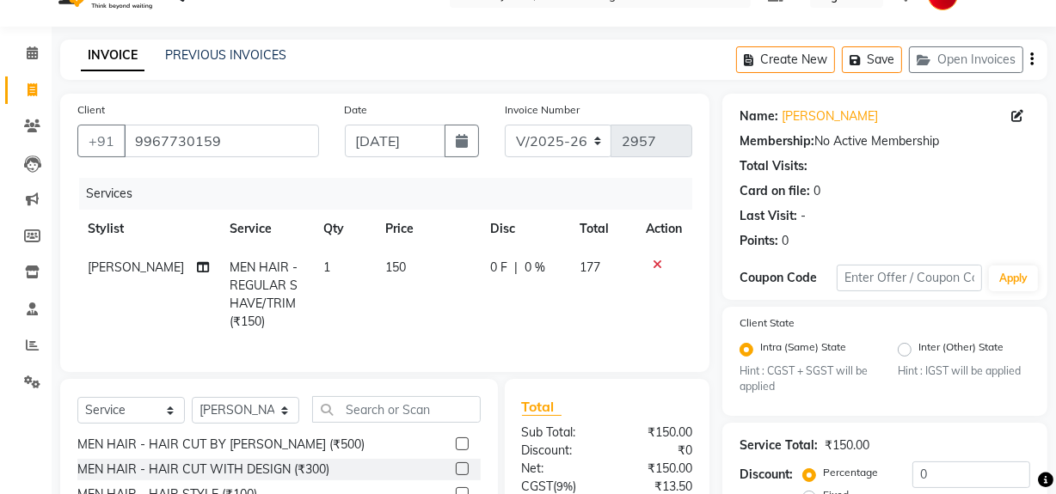
scroll to position [0, 0]
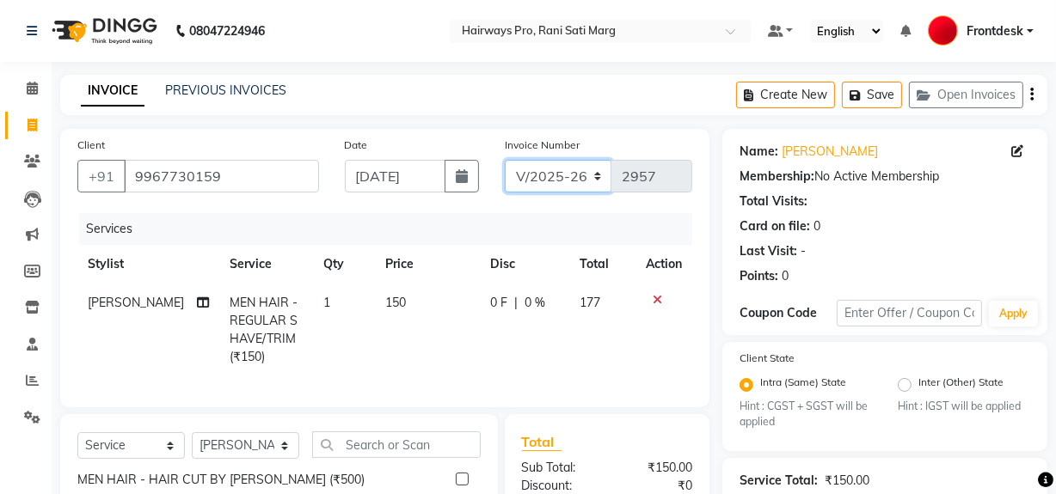
click at [525, 182] on select "INV/25-26 V/2025-26" at bounding box center [558, 176] width 107 height 33
select select "6960"
click at [505, 160] on select "INV/25-26 V/2025-26" at bounding box center [558, 176] width 107 height 33
type input "4168"
click at [532, 185] on select "INV/25-26 V/2025-26" at bounding box center [558, 176] width 107 height 33
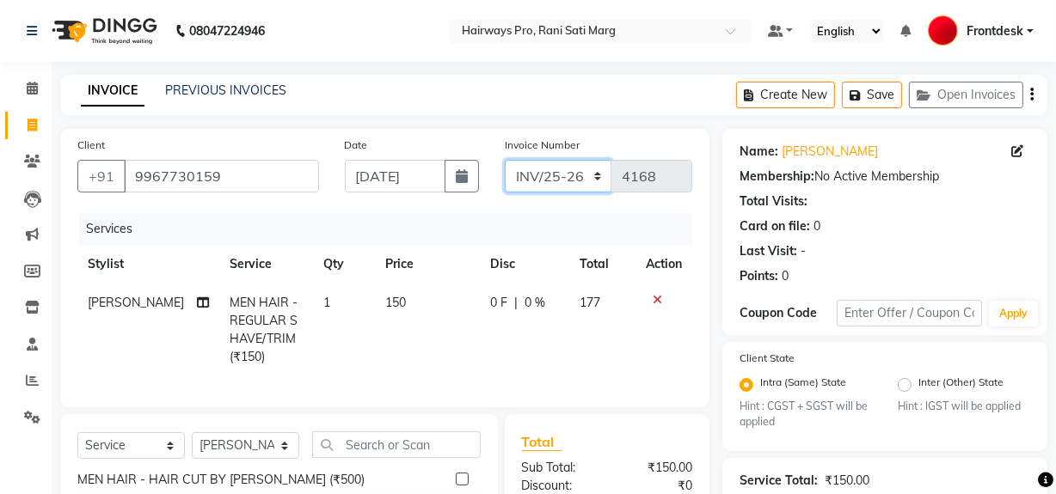
select select "787"
click at [505, 160] on select "INV/25-26 V/2025-26" at bounding box center [558, 176] width 107 height 33
type input "2957"
click at [1031, 95] on icon "button" at bounding box center [1031, 95] width 3 height 1
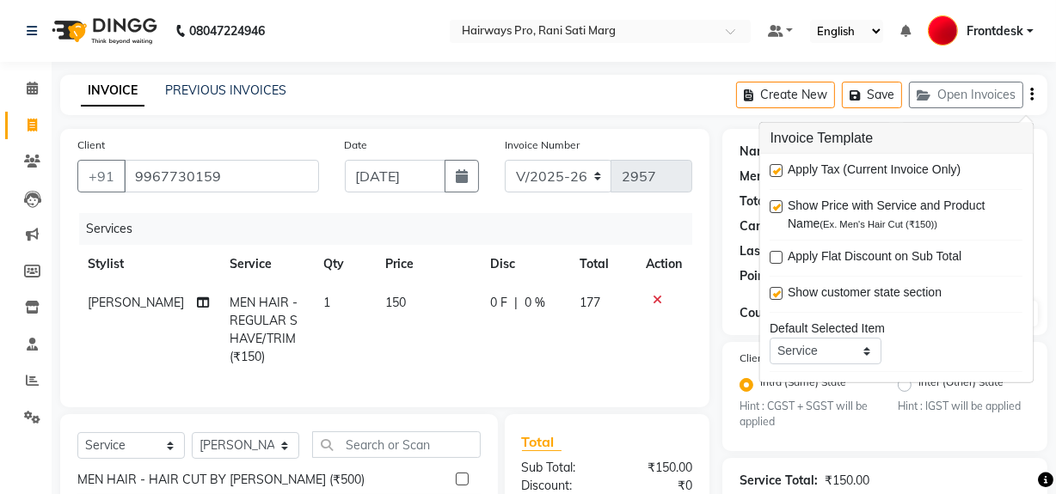
click at [778, 168] on label at bounding box center [776, 170] width 13 height 13
click at [778, 168] on input "checkbox" at bounding box center [775, 171] width 11 height 11
checkbox input "false"
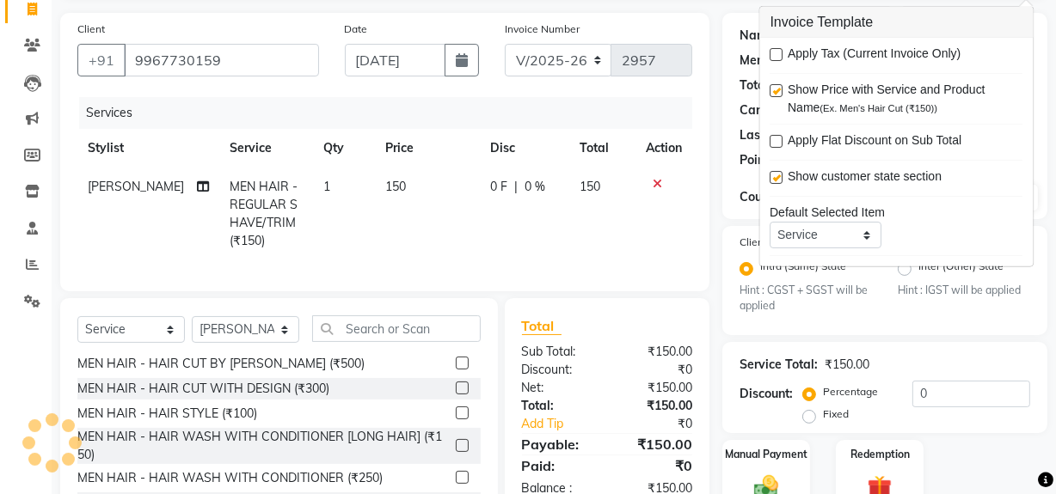
scroll to position [211, 0]
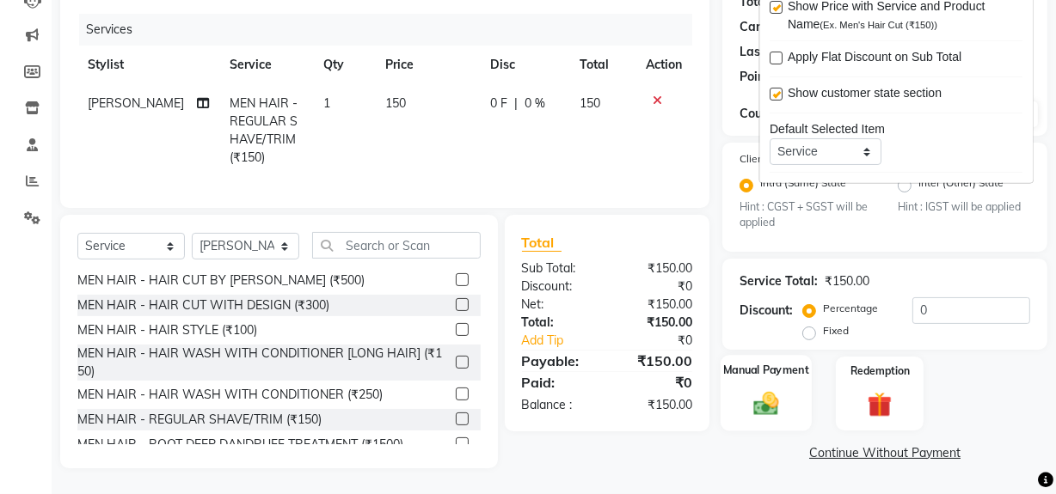
click at [765, 399] on img at bounding box center [765, 403] width 41 height 29
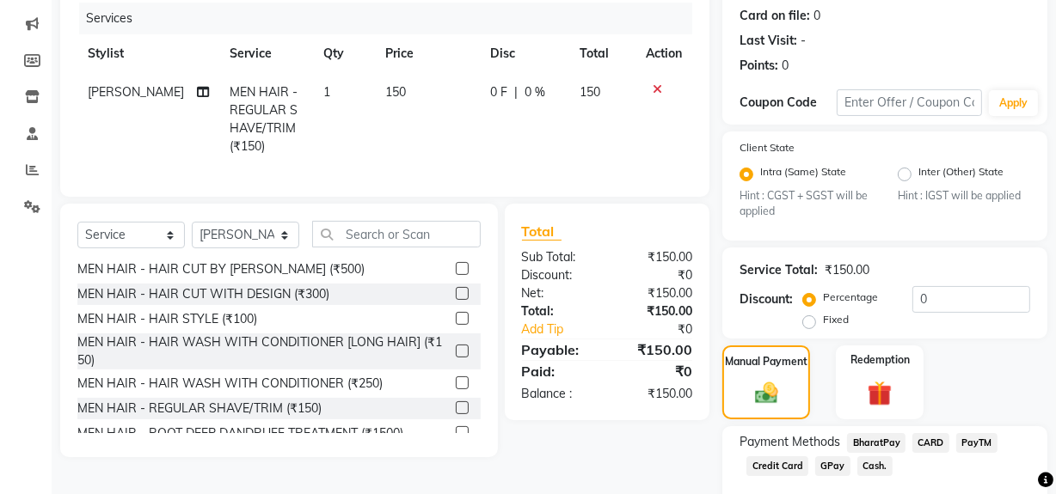
click at [874, 472] on span "Cash." at bounding box center [874, 466] width 35 height 20
click at [835, 459] on span "GPay" at bounding box center [832, 466] width 35 height 20
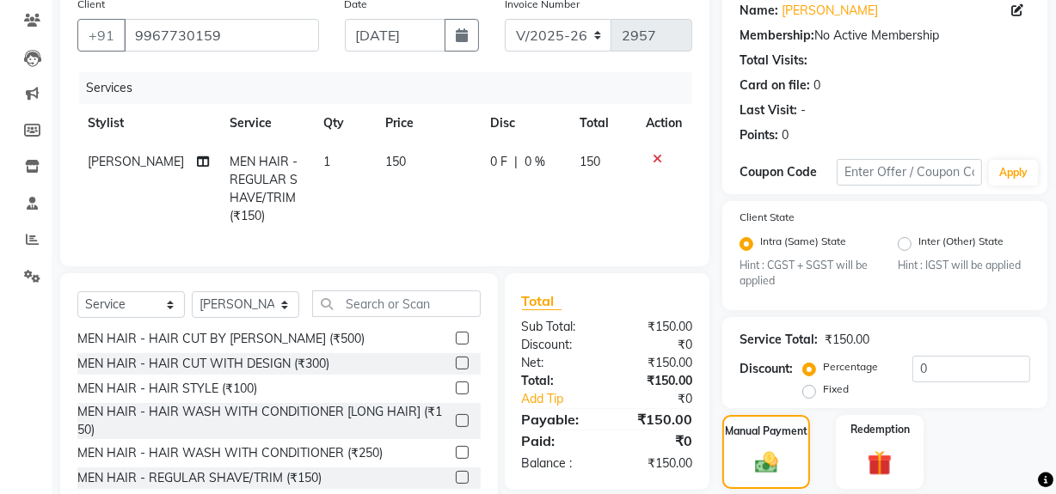
scroll to position [0, 0]
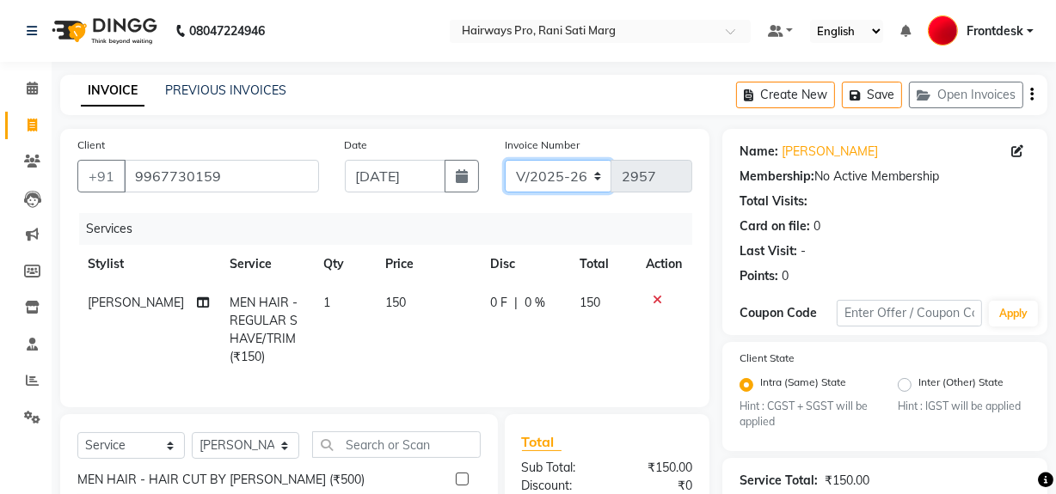
click at [571, 183] on select "INV/25-26 V/2025-26" at bounding box center [558, 176] width 107 height 33
click at [1031, 95] on icon "button" at bounding box center [1031, 95] width 3 height 1
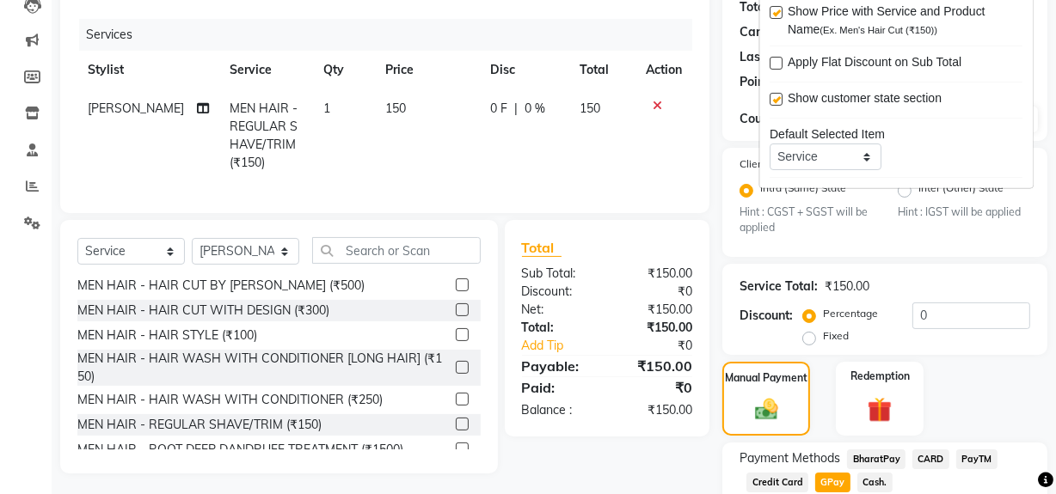
scroll to position [355, 0]
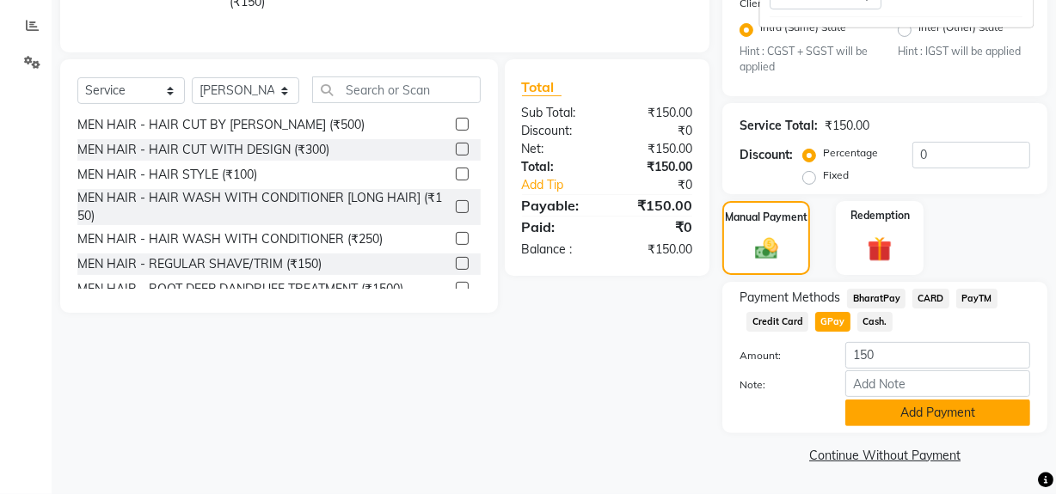
click at [878, 412] on button "Add Payment" at bounding box center [937, 413] width 185 height 27
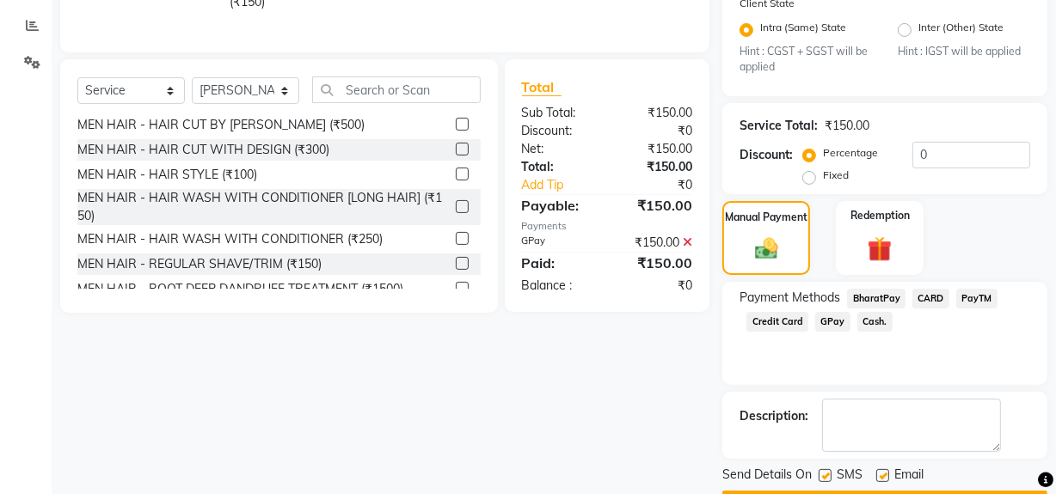
scroll to position [404, 0]
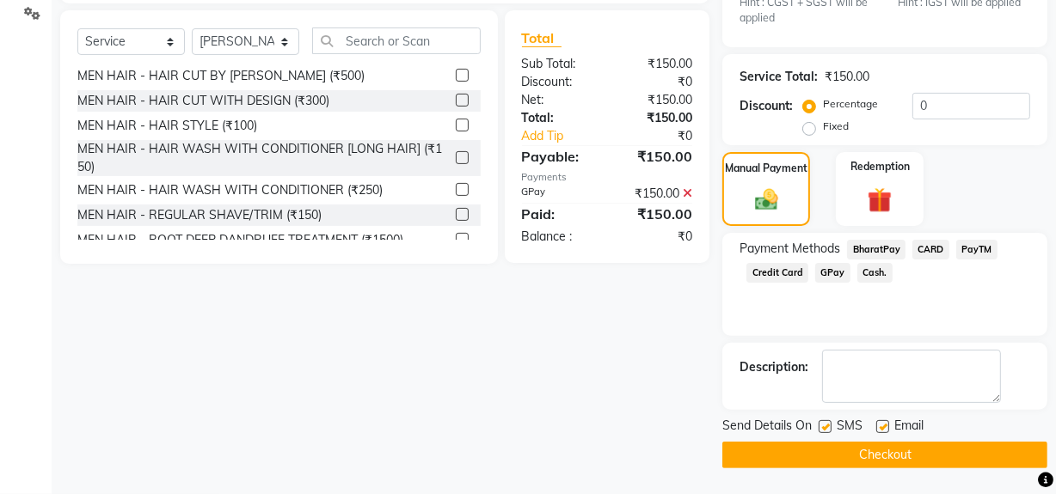
click at [829, 425] on label at bounding box center [824, 426] width 13 height 13
click at [829, 425] on input "checkbox" at bounding box center [823, 427] width 11 height 11
checkbox input "false"
click at [834, 456] on button "Checkout" at bounding box center [884, 455] width 325 height 27
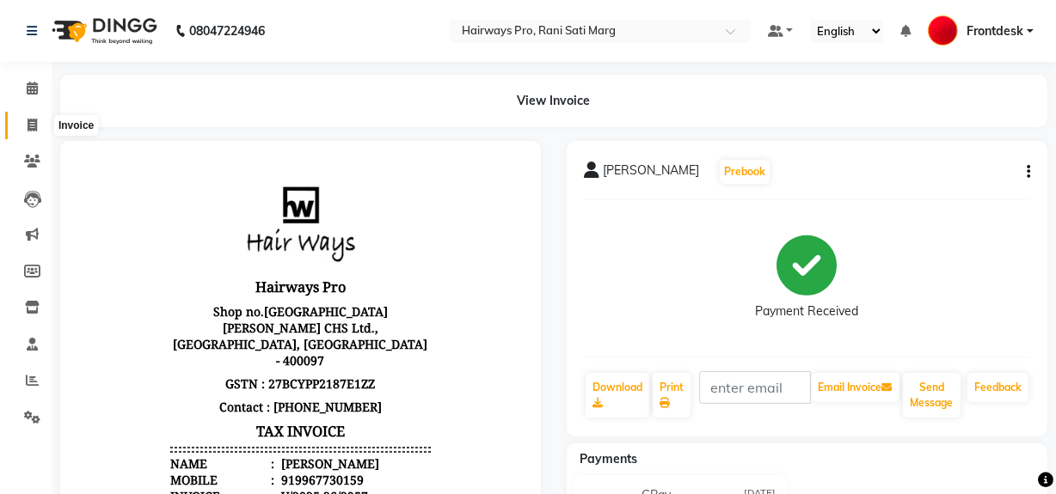
click at [23, 124] on span at bounding box center [32, 126] width 30 height 20
select select "787"
select select "service"
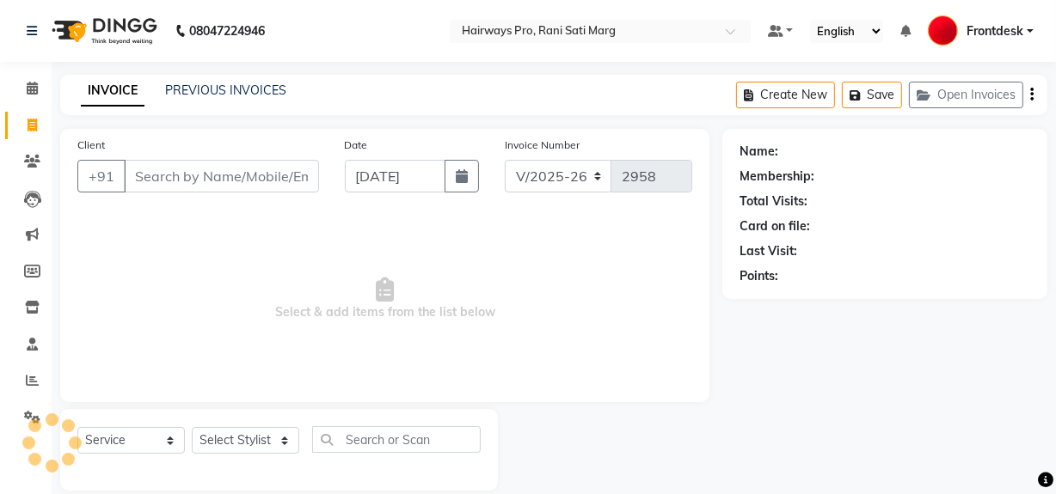
scroll to position [22, 0]
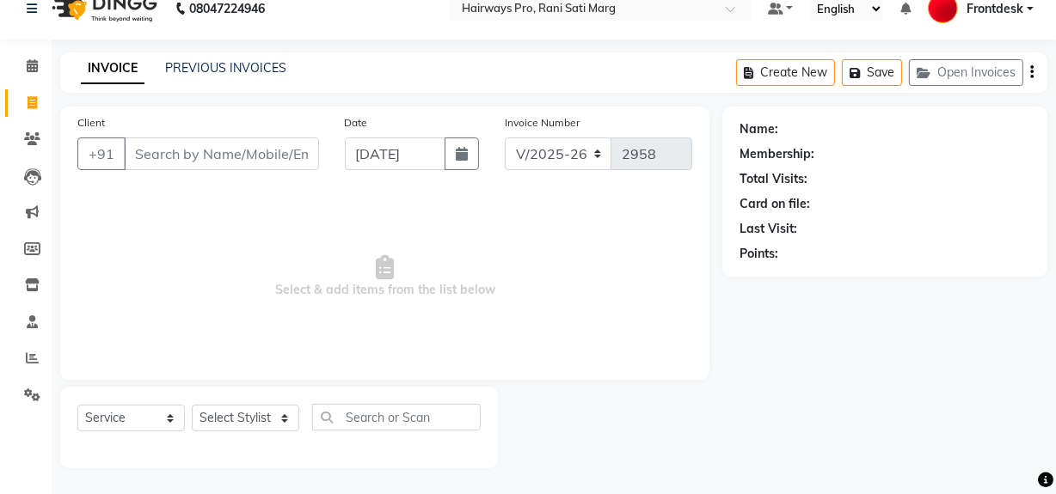
click at [146, 155] on input "Client" at bounding box center [221, 154] width 195 height 33
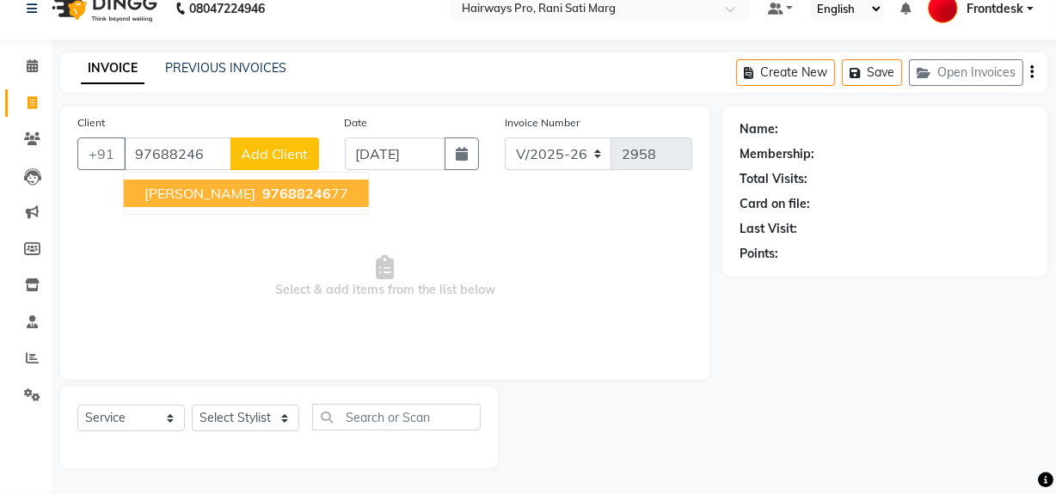
click at [173, 197] on span "[PERSON_NAME]" at bounding box center [199, 193] width 111 height 17
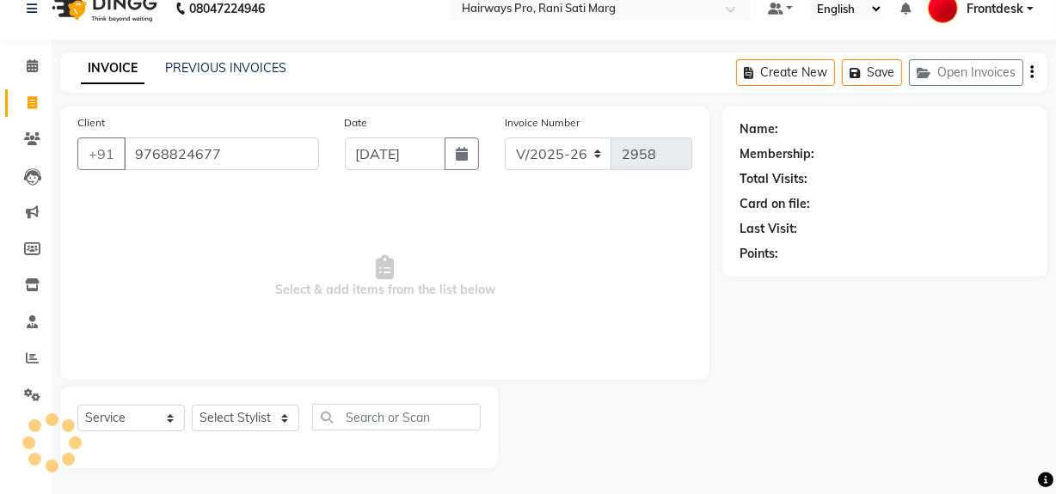
type input "9768824677"
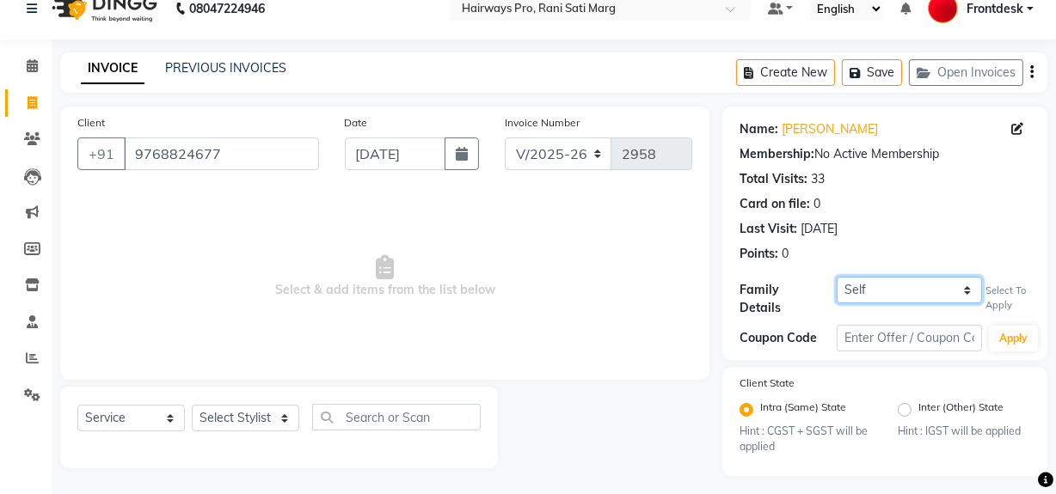
click at [915, 293] on select "Self MEET [PERSON_NAME] {1202}" at bounding box center [908, 290] width 145 height 27
select select "1242069"
click at [836, 277] on select "Self MEET [PERSON_NAME] {1202}" at bounding box center [908, 290] width 145 height 27
select select "1: Object"
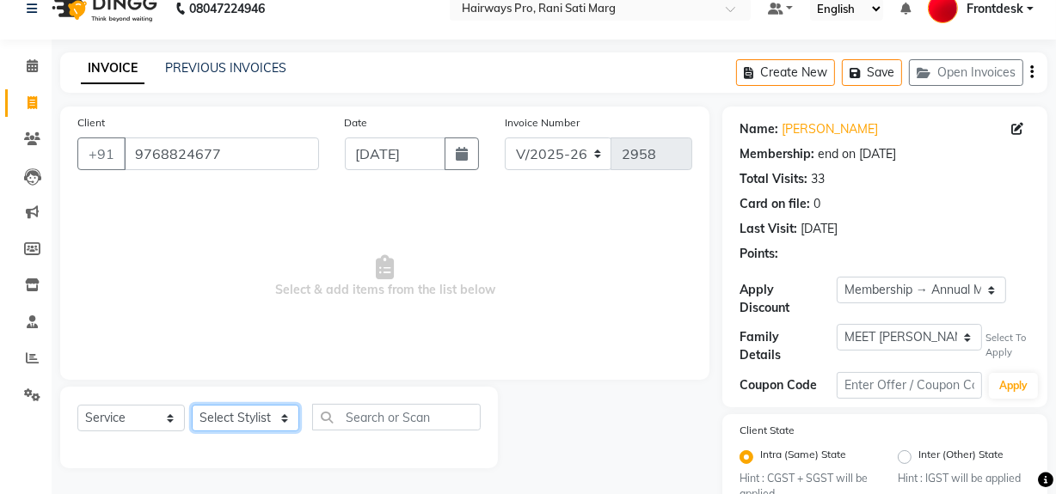
click at [204, 417] on select "Select Stylist ABID DANISH [PERSON_NAME] Frontdesk INTEZAR [PERSON_NAME] [PERSO…" at bounding box center [245, 418] width 107 height 27
select select "45602"
click at [192, 405] on select "Select Stylist ABID DANISH [PERSON_NAME] Frontdesk INTEZAR [PERSON_NAME] [PERSO…" at bounding box center [245, 418] width 107 height 27
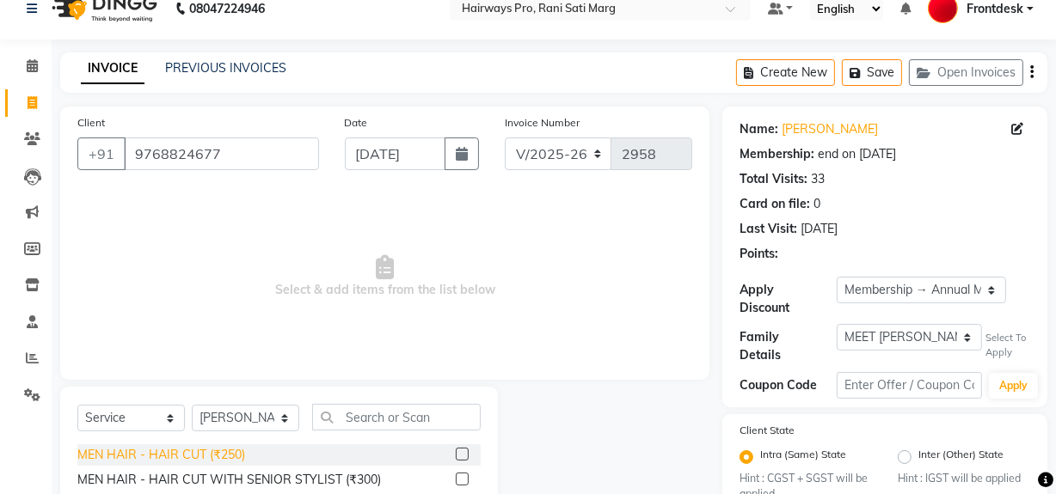
click at [234, 451] on div "MEN HAIR - HAIR CUT (₹250)" at bounding box center [161, 455] width 168 height 18
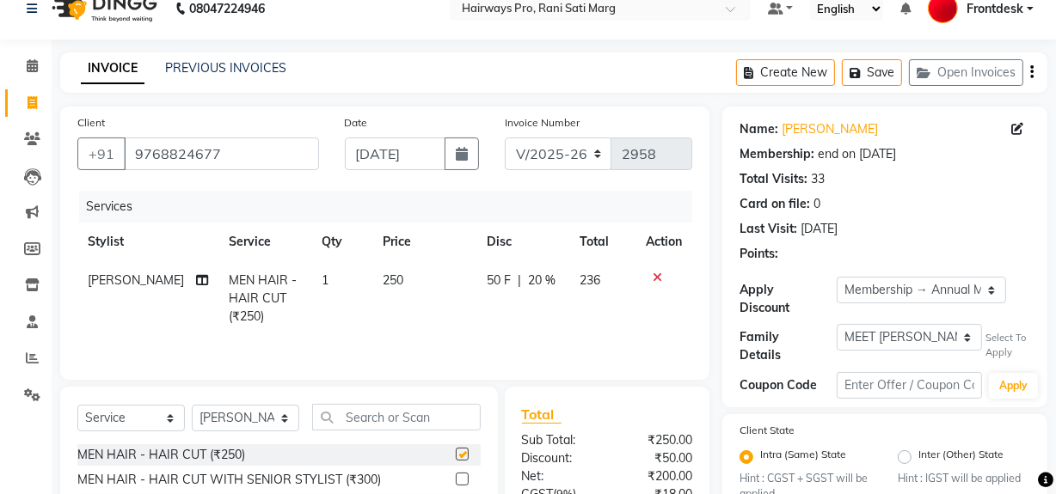
checkbox input "false"
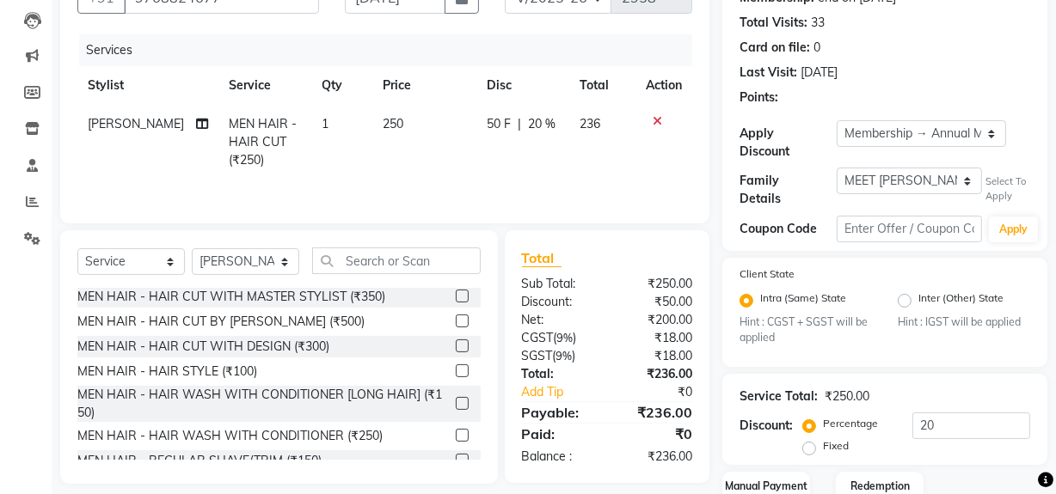
scroll to position [77, 0]
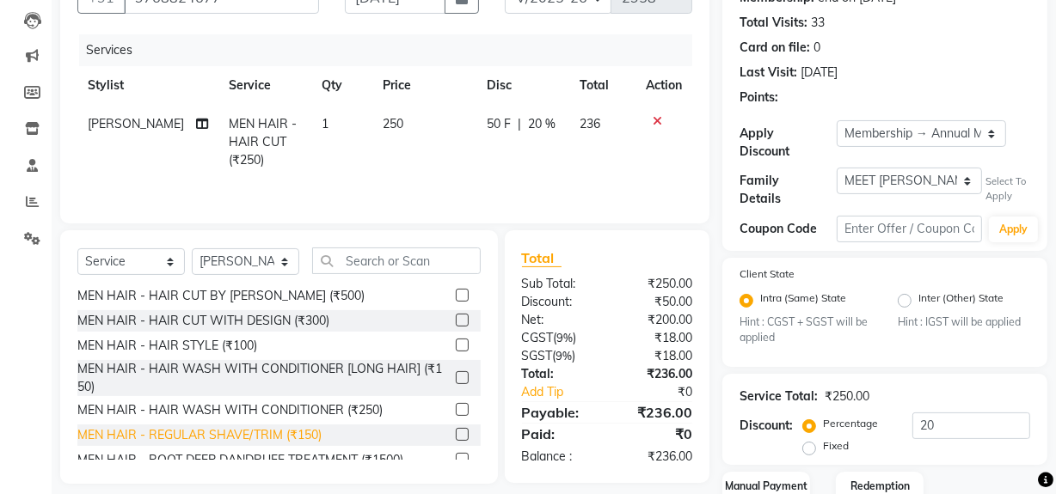
click at [241, 431] on div "MEN HAIR - REGULAR SHAVE/TRIM (₹150)" at bounding box center [199, 435] width 244 height 18
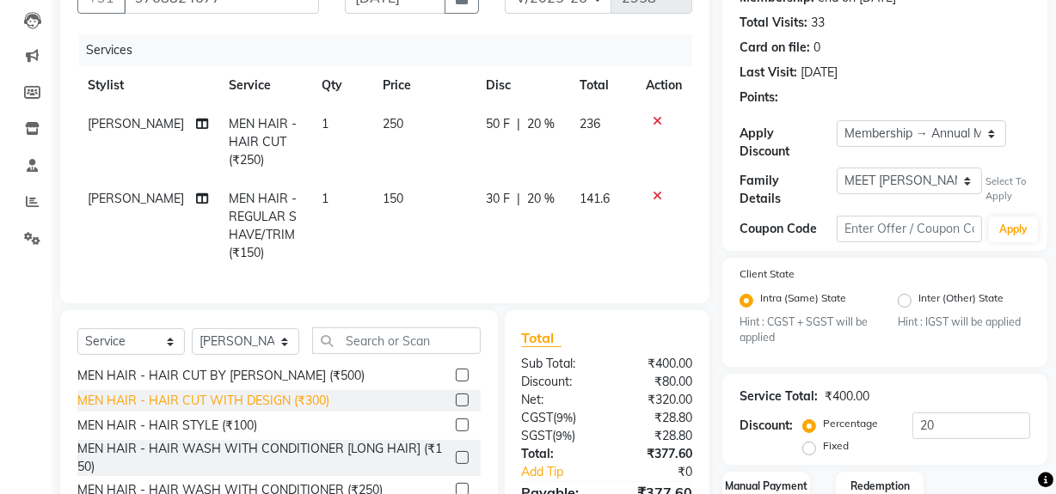
checkbox input "false"
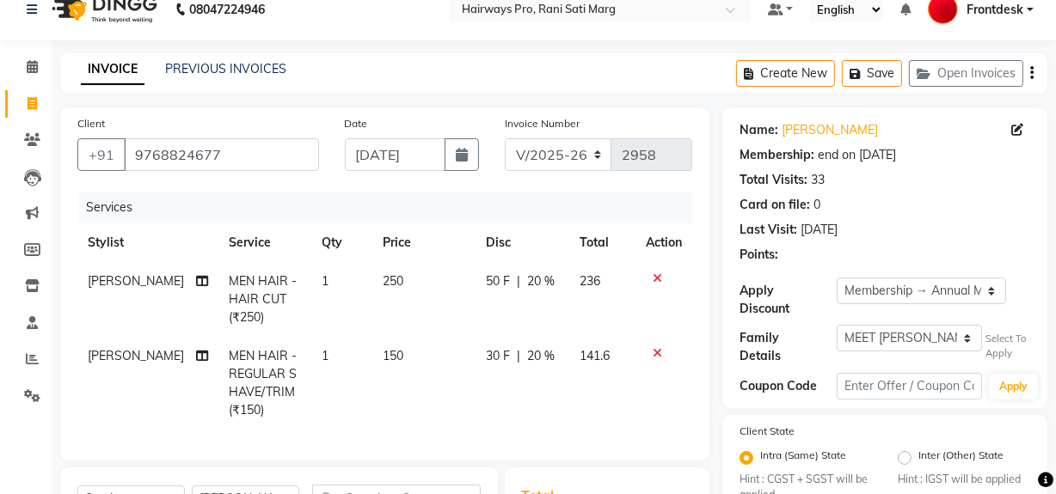
scroll to position [0, 0]
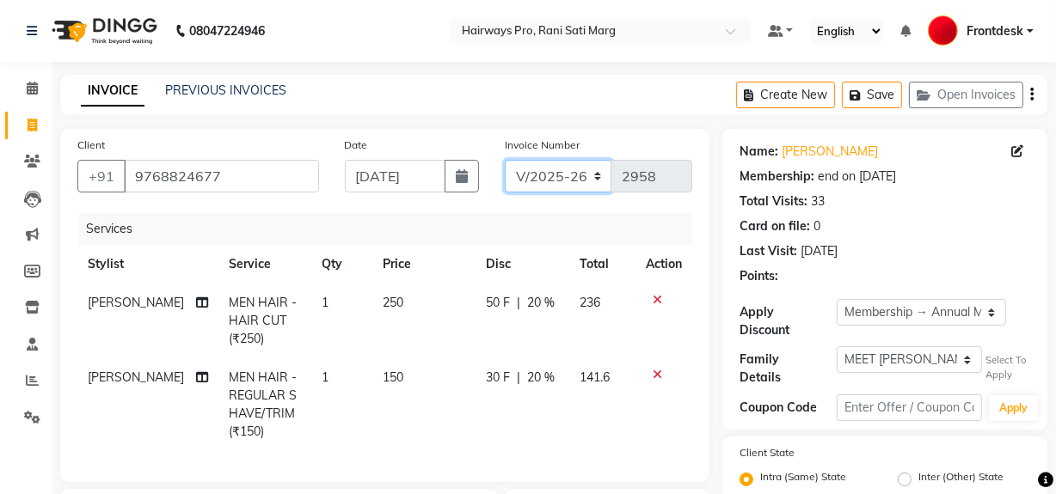
click at [551, 172] on select "INV/25-26 V/2025-26" at bounding box center [558, 176] width 107 height 33
select select "6960"
click at [505, 160] on select "INV/25-26 V/2025-26" at bounding box center [558, 176] width 107 height 33
type input "4168"
click at [1030, 95] on button "button" at bounding box center [1031, 95] width 3 height 40
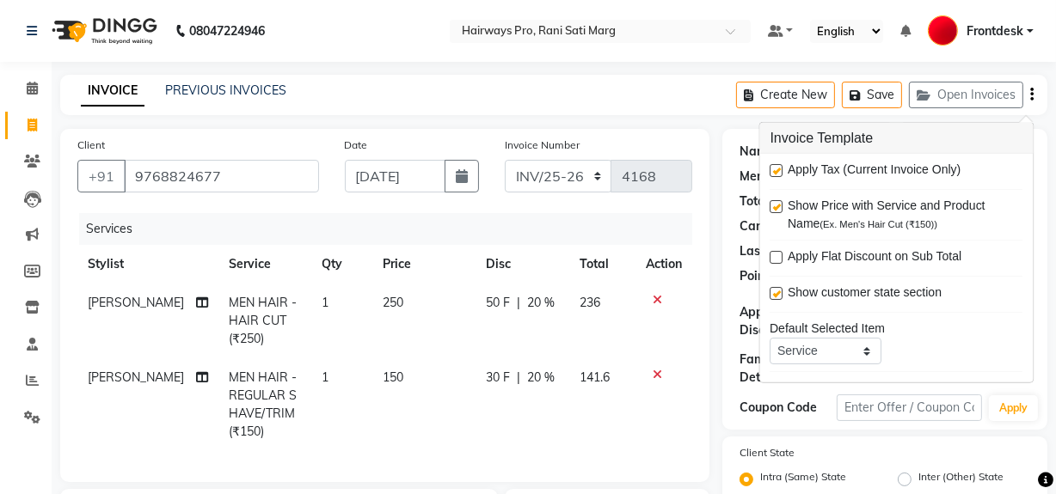
click at [778, 172] on label at bounding box center [776, 170] width 13 height 13
click at [778, 172] on input "checkbox" at bounding box center [775, 171] width 11 height 11
checkbox input "false"
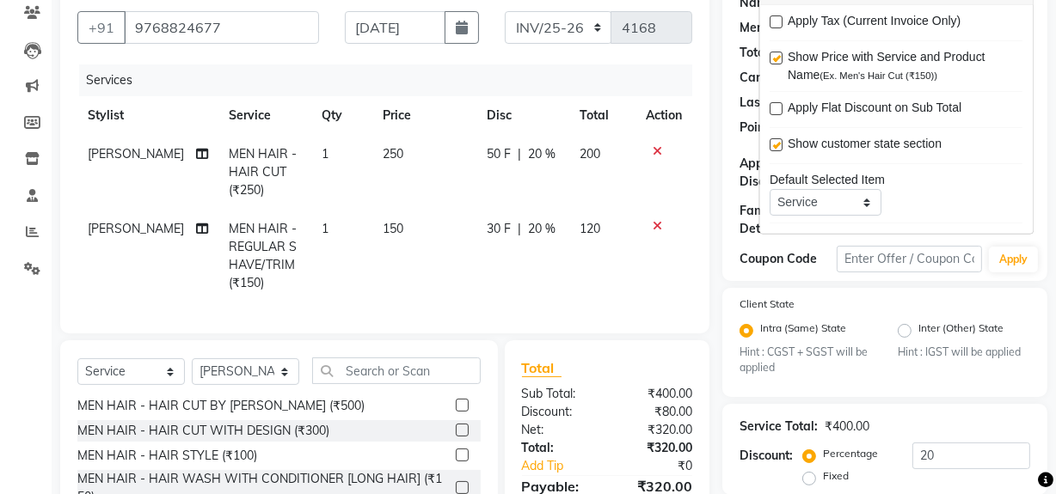
scroll to position [287, 0]
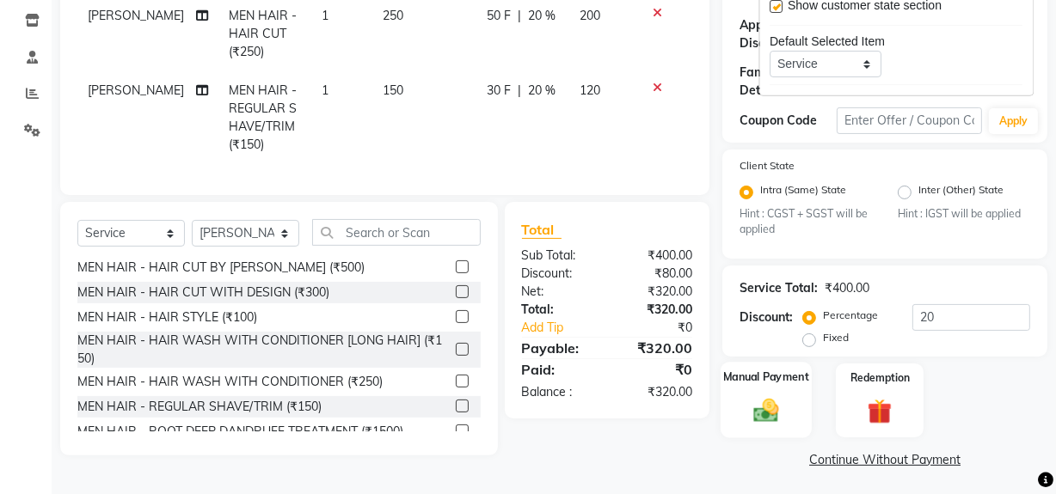
click at [767, 400] on img at bounding box center [765, 410] width 41 height 29
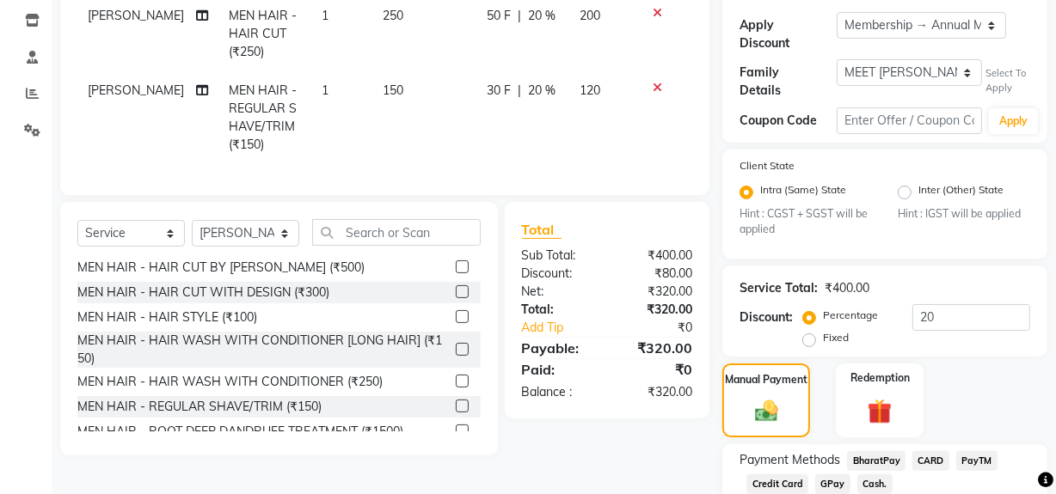
click at [867, 485] on span "Cash." at bounding box center [874, 484] width 35 height 20
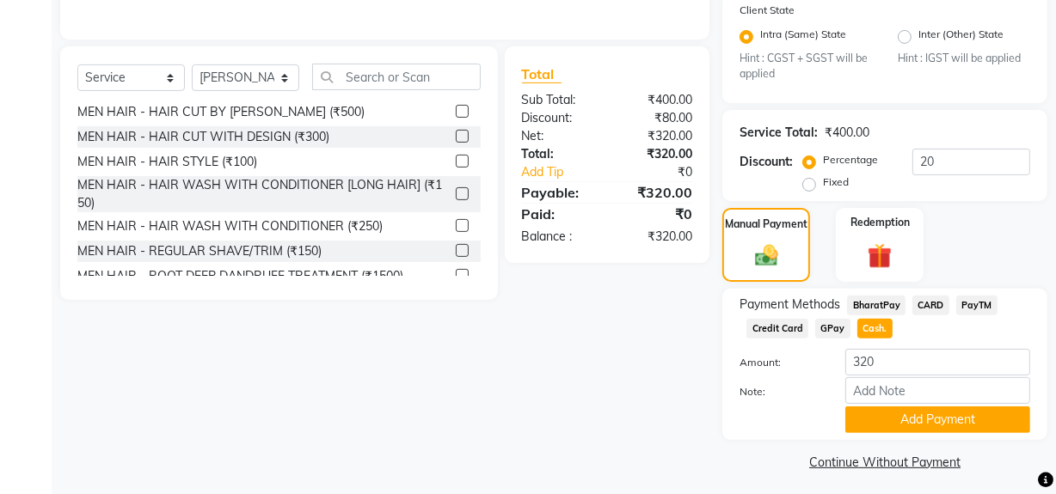
scroll to position [446, 0]
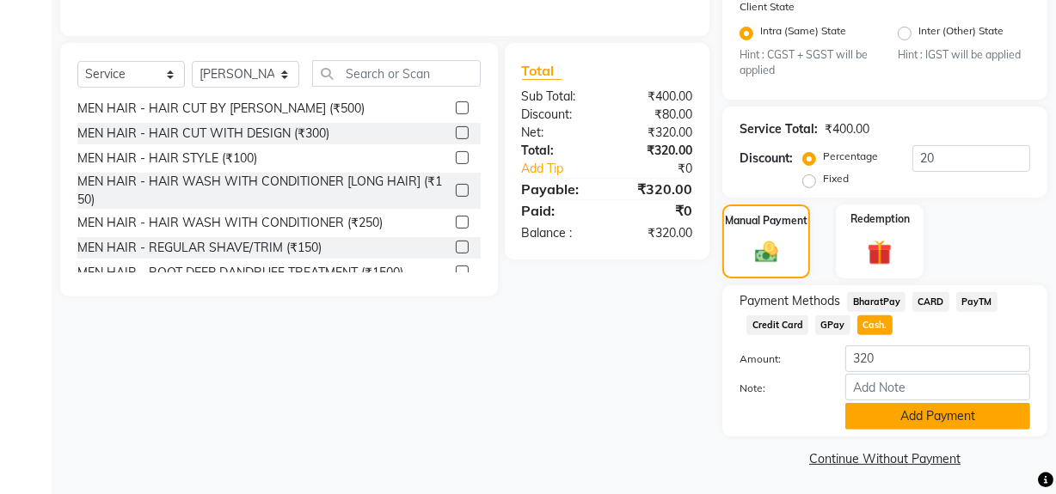
click at [859, 418] on button "Add Payment" at bounding box center [937, 416] width 185 height 27
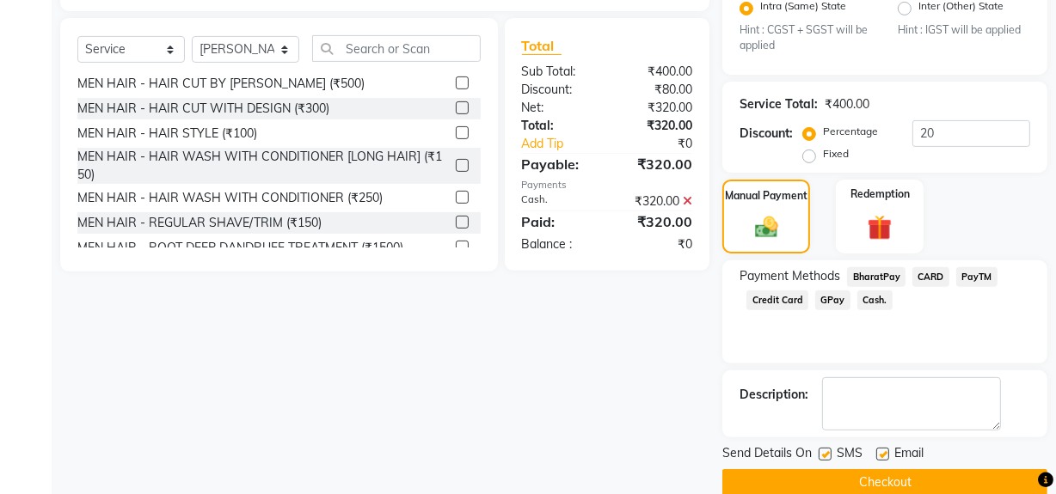
scroll to position [494, 0]
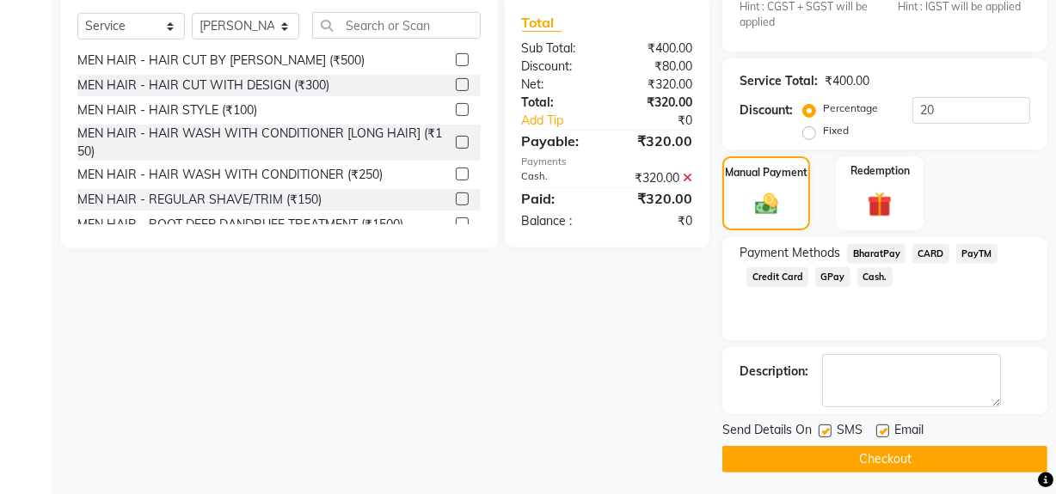
click at [824, 425] on label at bounding box center [824, 431] width 13 height 13
click at [824, 426] on input "checkbox" at bounding box center [823, 431] width 11 height 11
checkbox input "false"
click at [836, 458] on button "Checkout" at bounding box center [884, 459] width 325 height 27
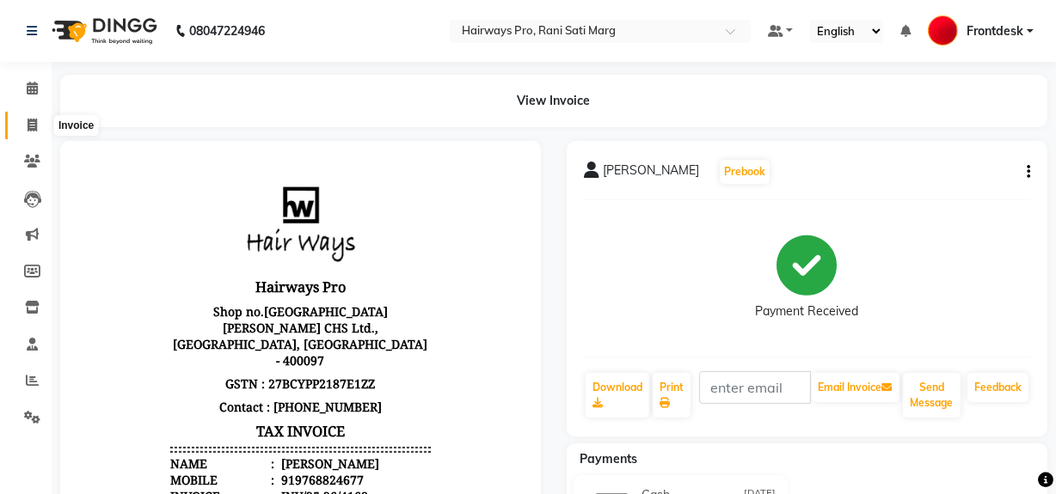
click at [33, 131] on icon at bounding box center [32, 125] width 9 height 13
select select "787"
select select "service"
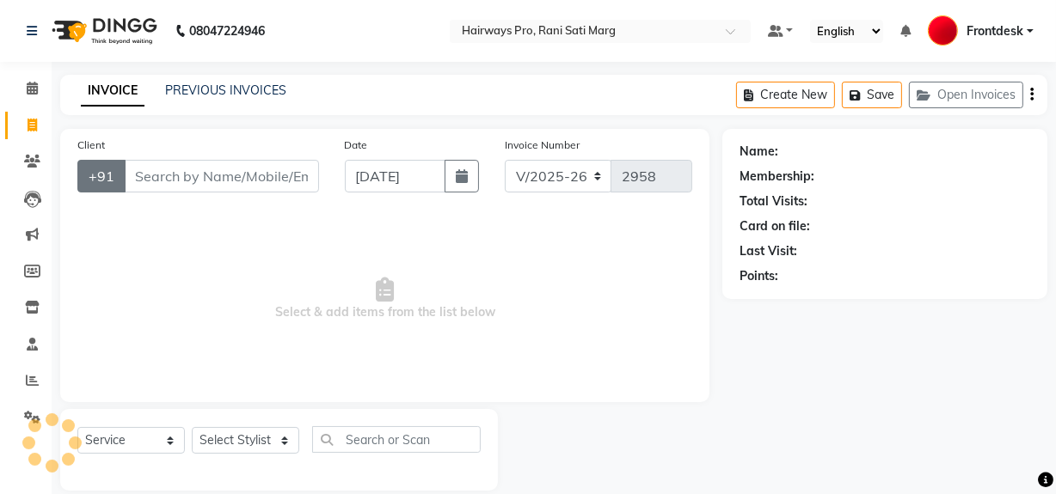
scroll to position [22, 0]
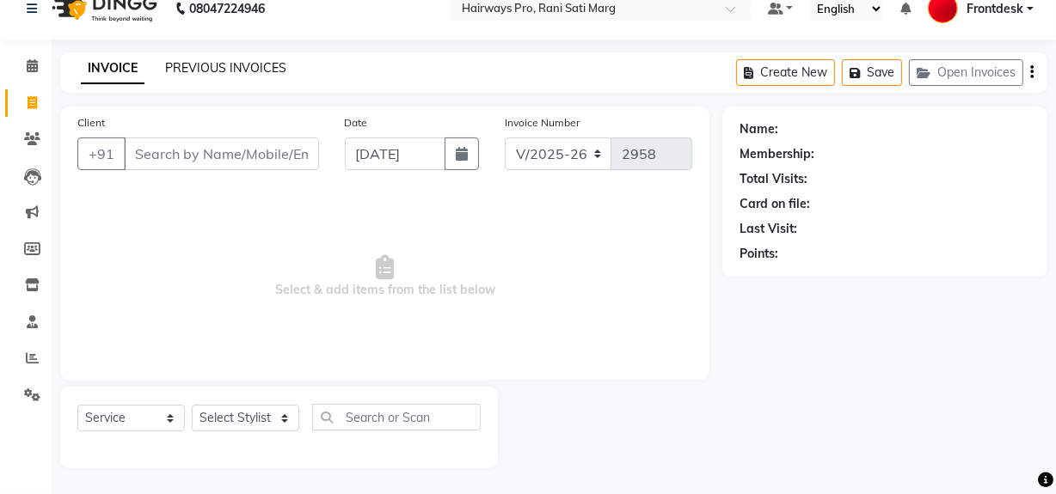
click at [227, 64] on link "PREVIOUS INVOICES" at bounding box center [225, 67] width 121 height 15
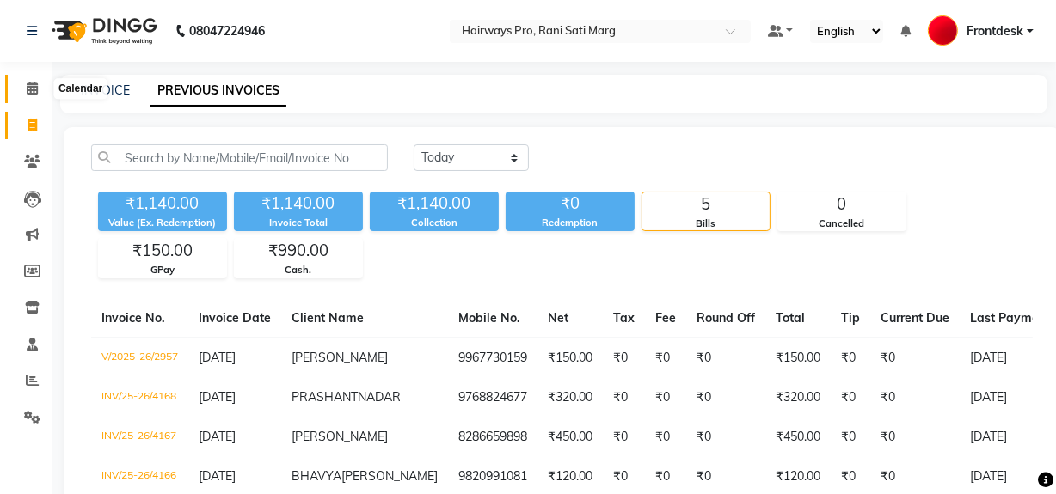
click at [27, 87] on icon at bounding box center [32, 88] width 11 height 13
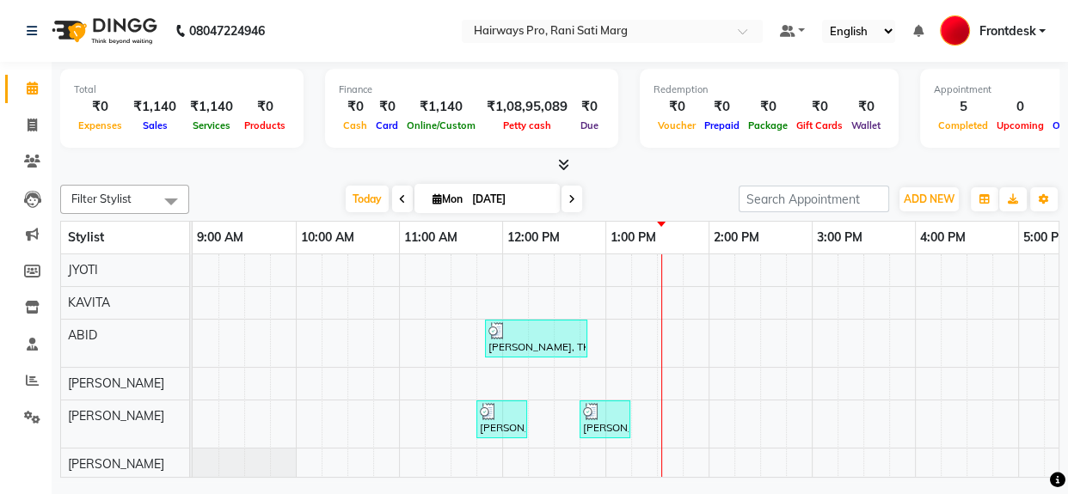
click at [397, 192] on span at bounding box center [402, 199] width 21 height 27
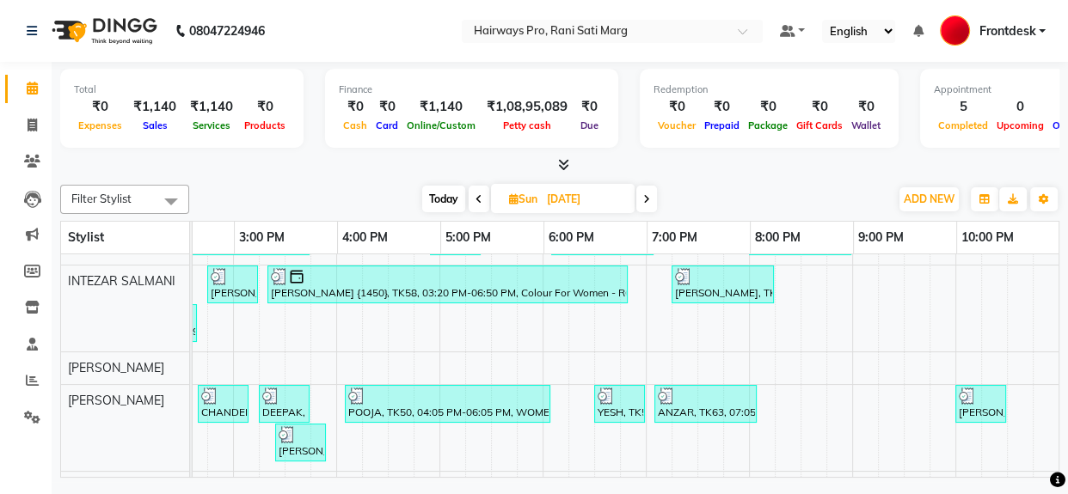
click at [475, 201] on icon at bounding box center [478, 199] width 7 height 10
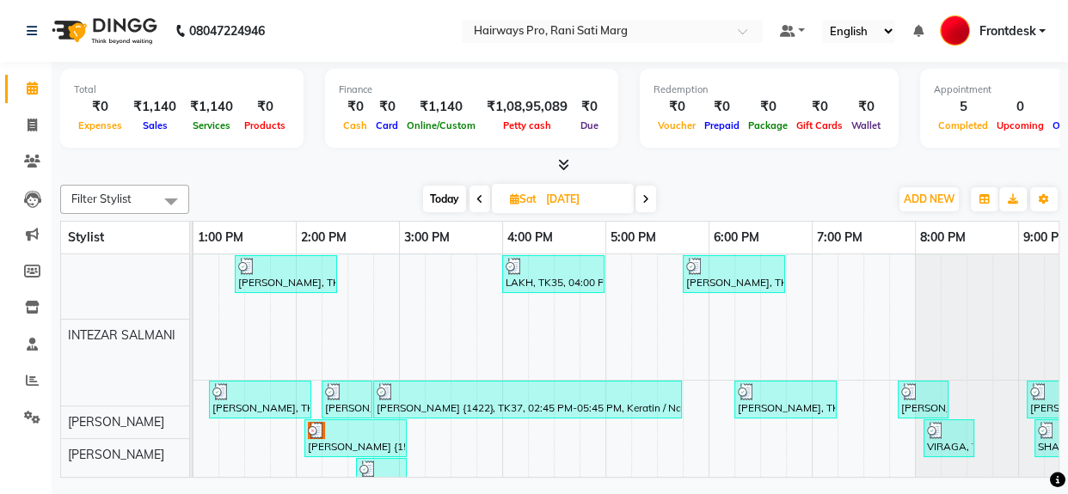
click at [476, 201] on icon at bounding box center [479, 199] width 7 height 10
type input "[DATE]"
